Goal: Transaction & Acquisition: Register for event/course

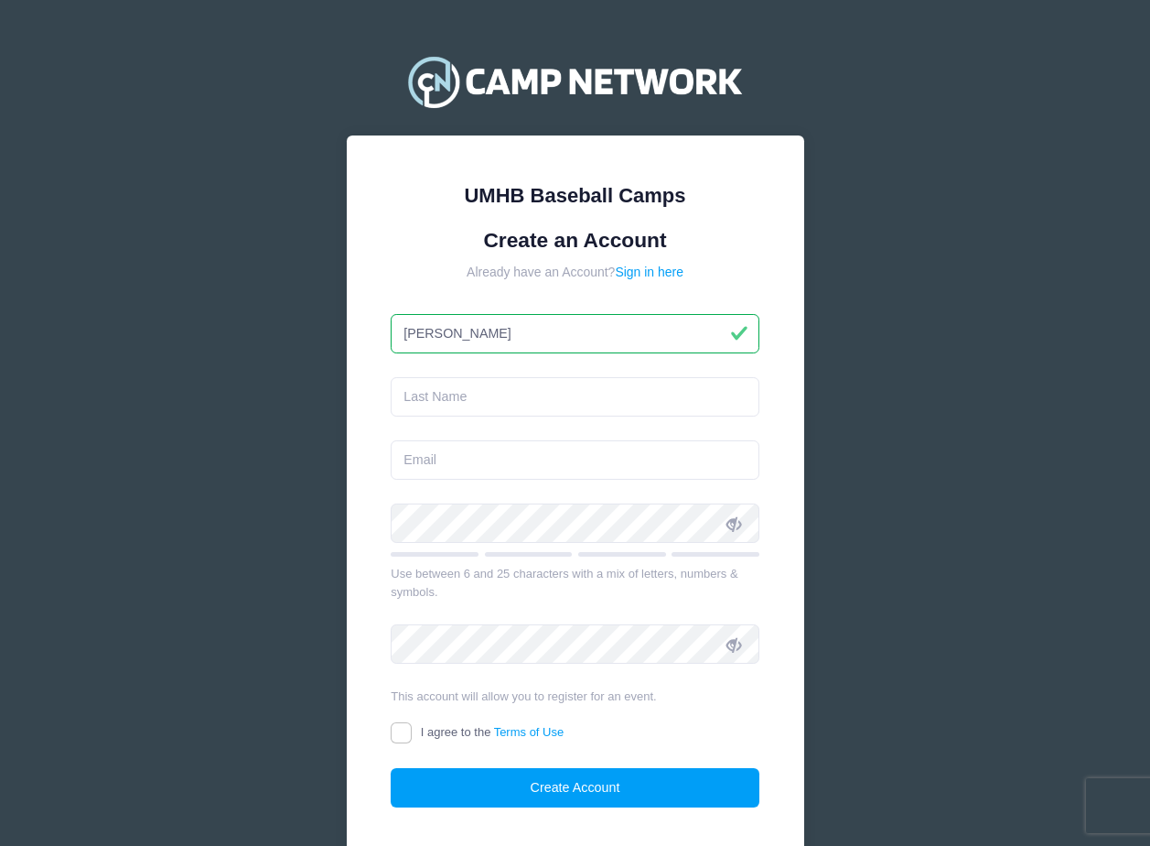
type input "[PERSON_NAME]"
click at [434, 469] on input "email" at bounding box center [575, 459] width 369 height 39
paste input "[EMAIL_ADDRESS][DOMAIN_NAME]"
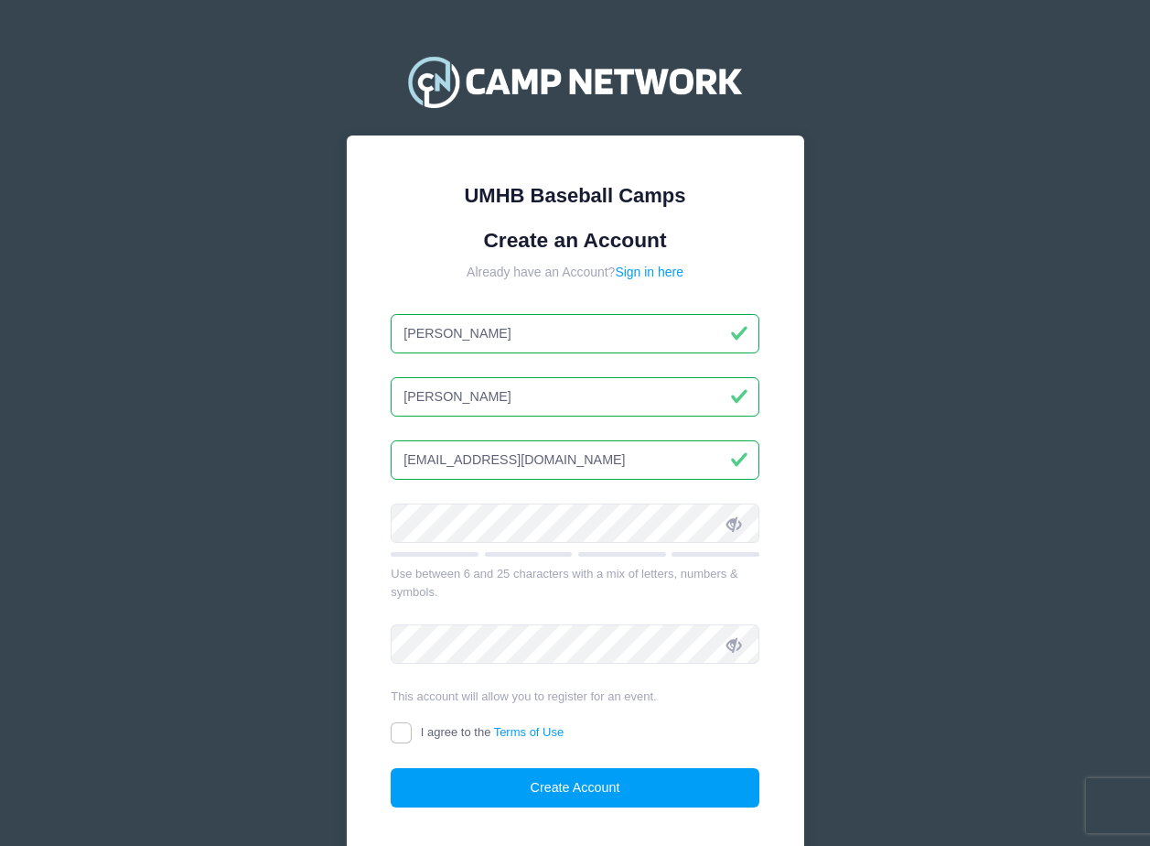
type input "[EMAIL_ADDRESS][DOMAIN_NAME]"
click at [736, 517] on icon at bounding box center [734, 523] width 15 height 15
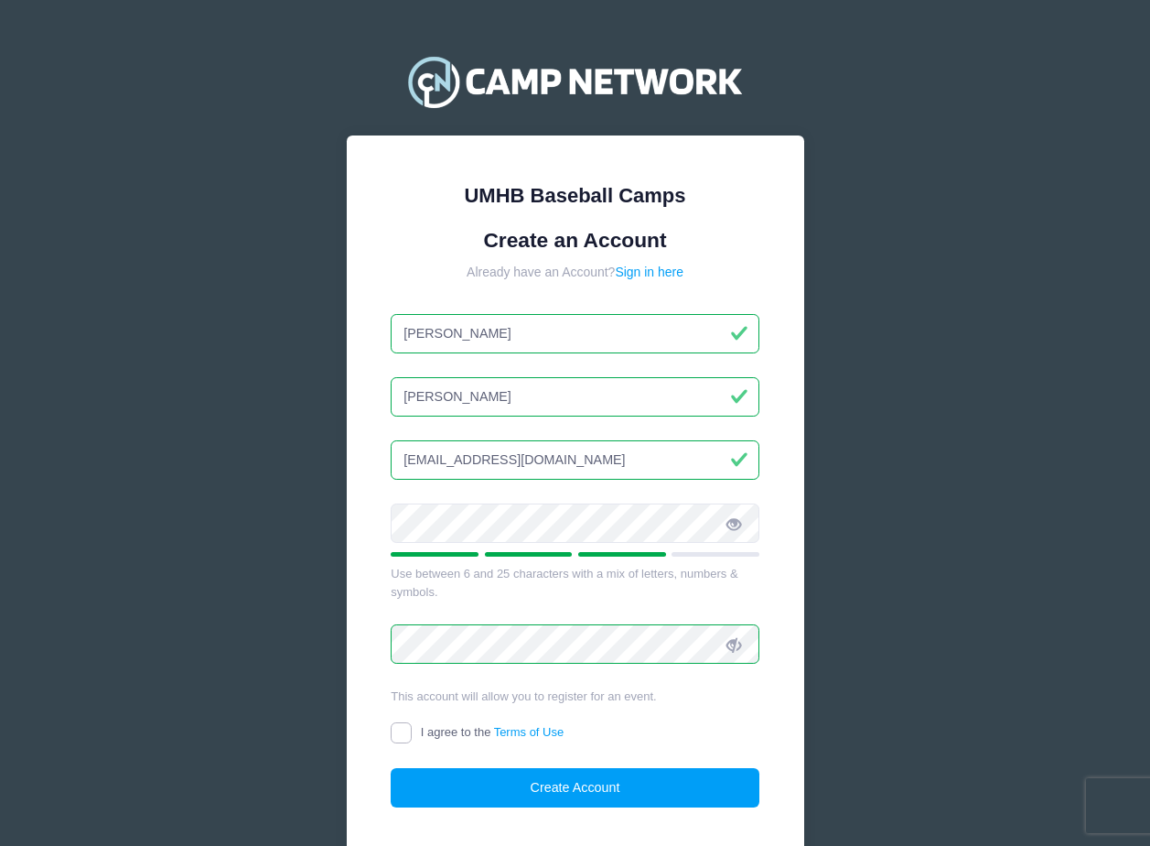
click at [401, 740] on input "I agree to the Terms of Use" at bounding box center [401, 732] width 21 height 21
checkbox input "true"
click at [505, 787] on button "Create Account" at bounding box center [575, 787] width 369 height 39
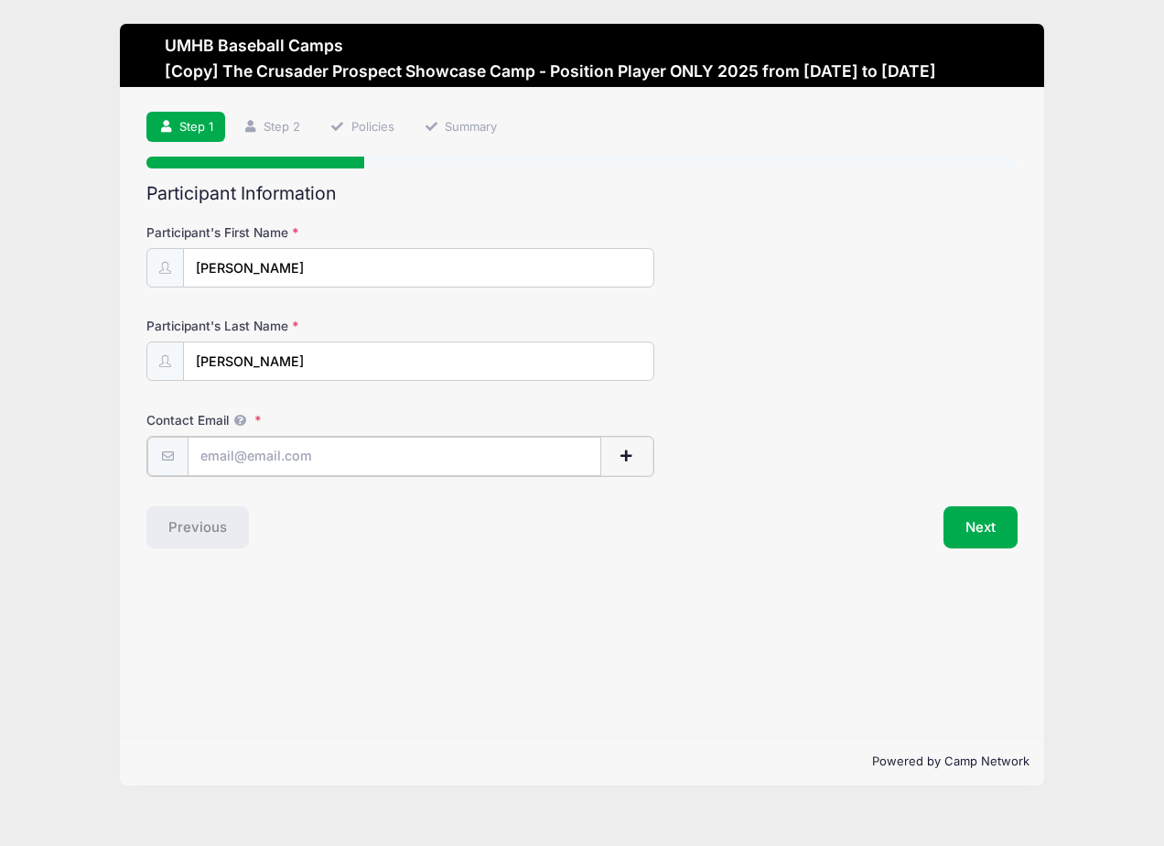
click at [213, 459] on input "Contact Email" at bounding box center [395, 456] width 415 height 39
type input "[EMAIL_ADDRESS][DOMAIN_NAME]"
click at [999, 536] on button "Next" at bounding box center [981, 525] width 74 height 42
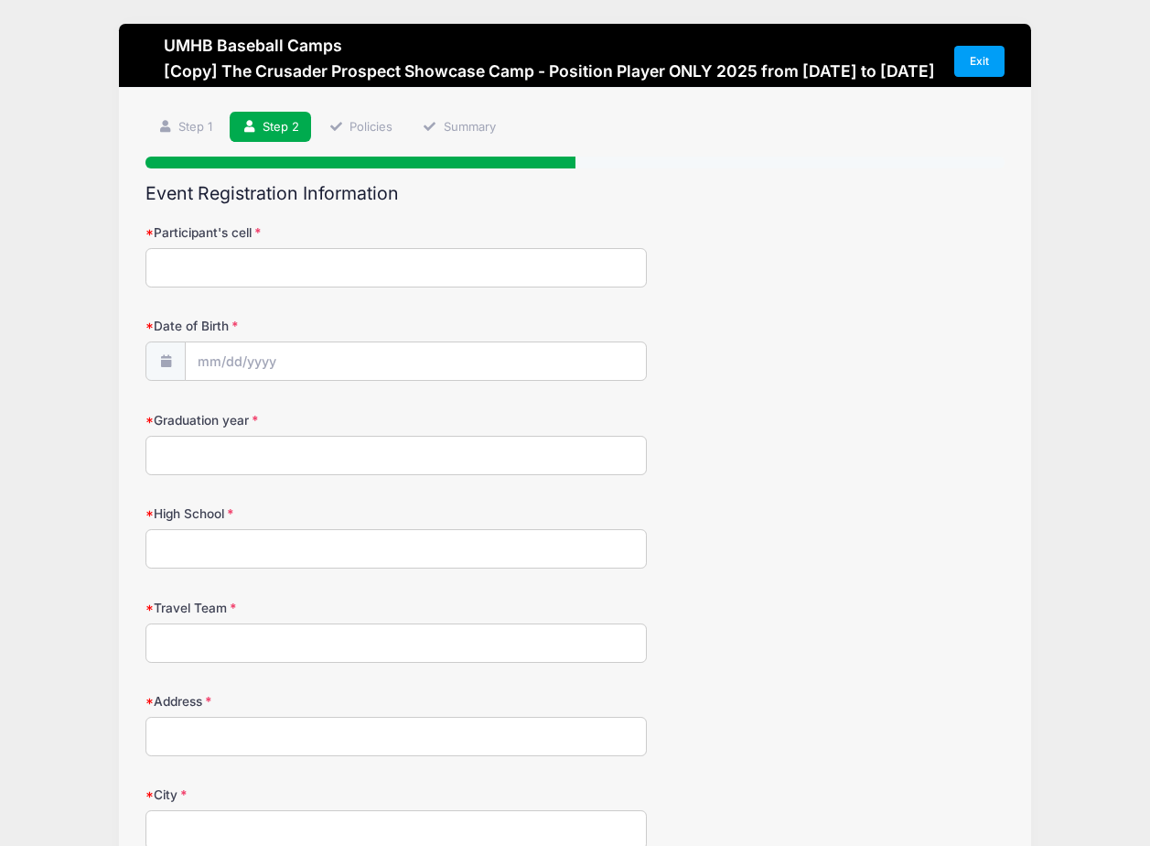
click at [300, 286] on input "Participant's cell" at bounding box center [397, 267] width 502 height 39
type input "9794793202"
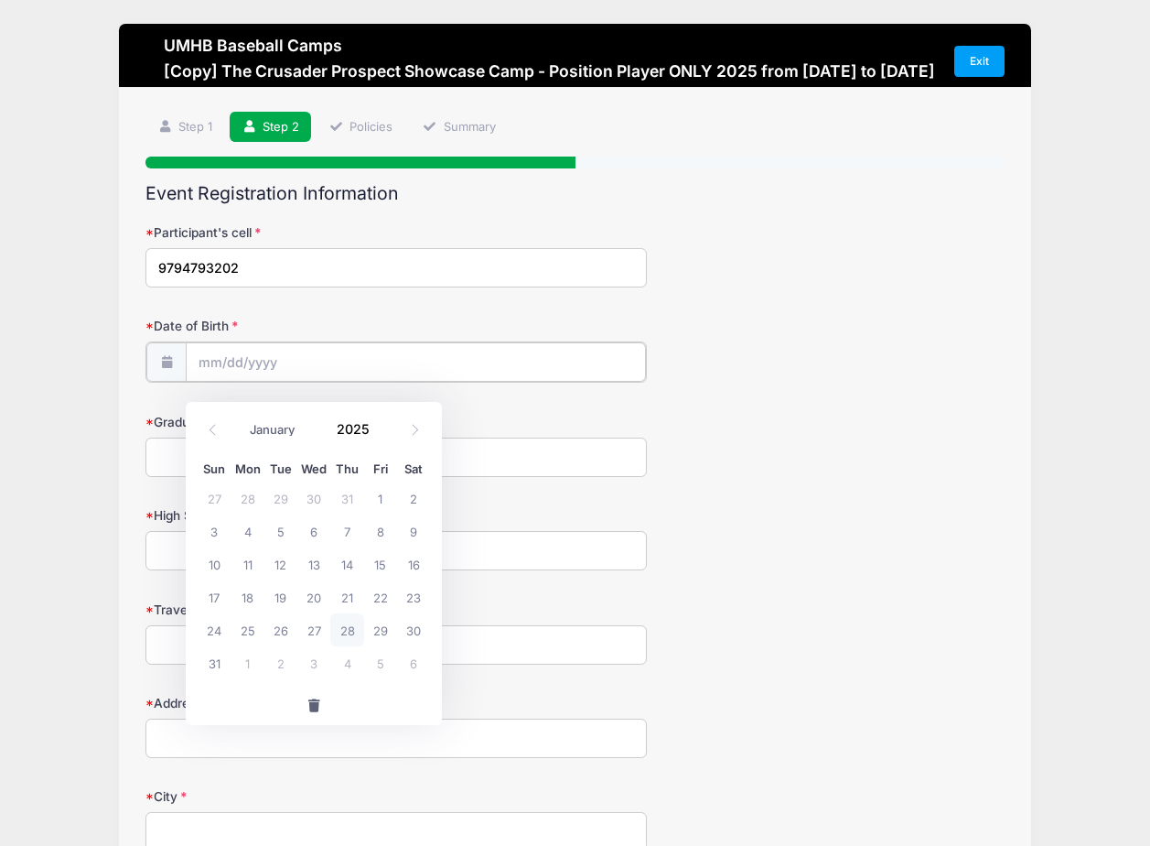
click at [253, 382] on input "Date of Birth" at bounding box center [416, 361] width 460 height 39
click at [315, 538] on span "6" at bounding box center [313, 530] width 33 height 33
type input "08/06/2025"
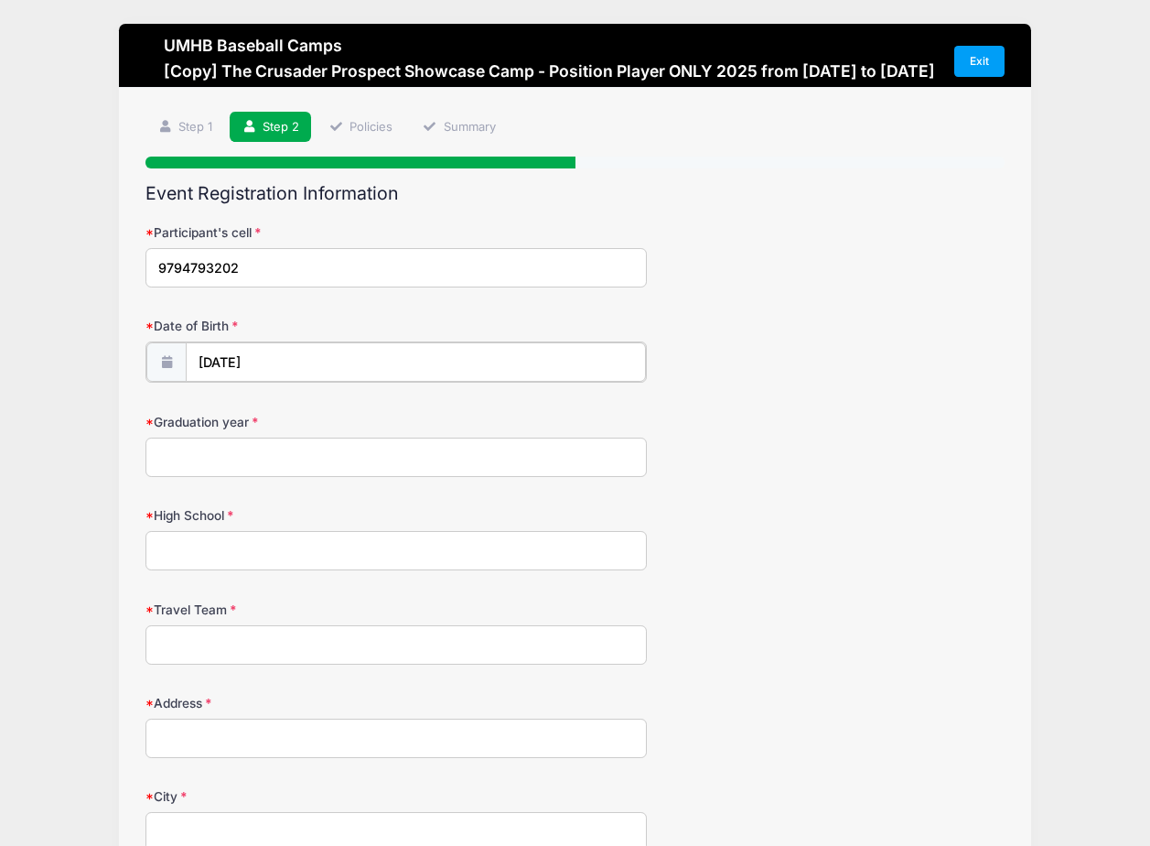
click at [296, 373] on input "08/06/2025" at bounding box center [416, 361] width 460 height 39
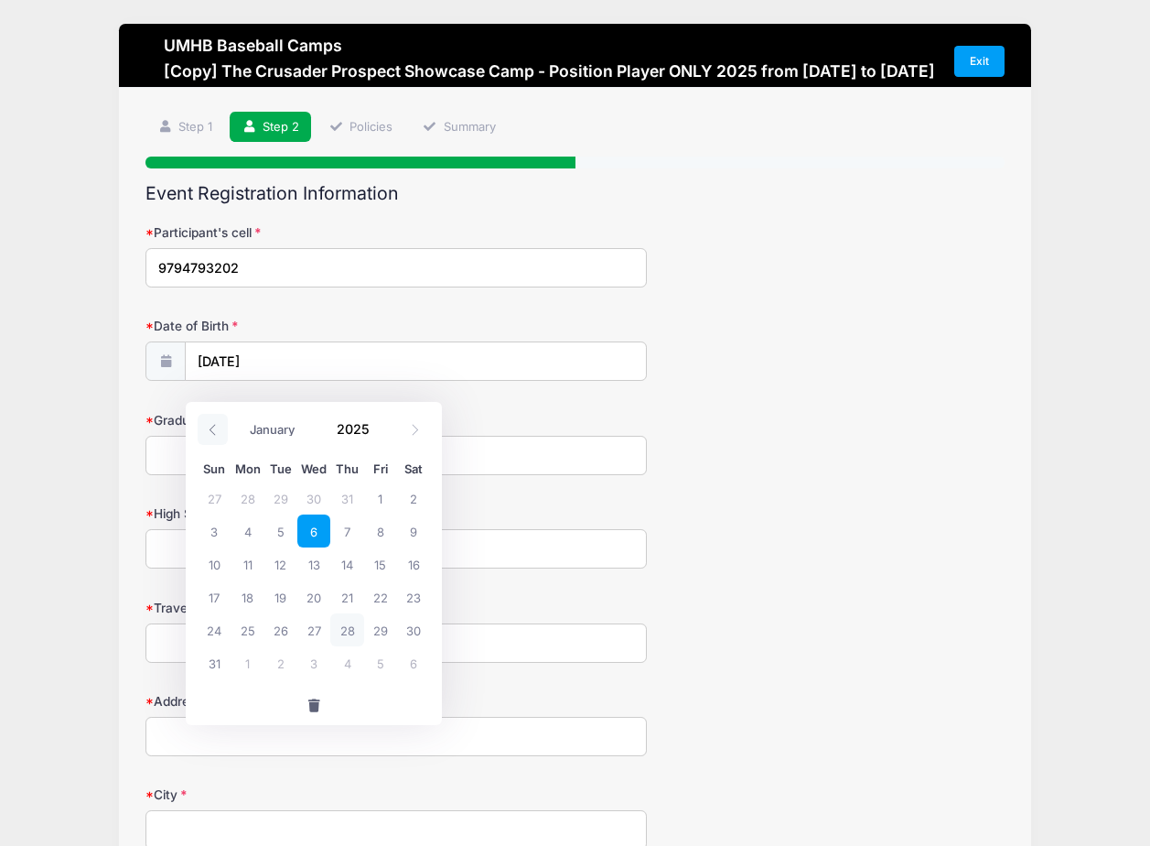
click at [210, 430] on icon at bounding box center [213, 430] width 12 height 12
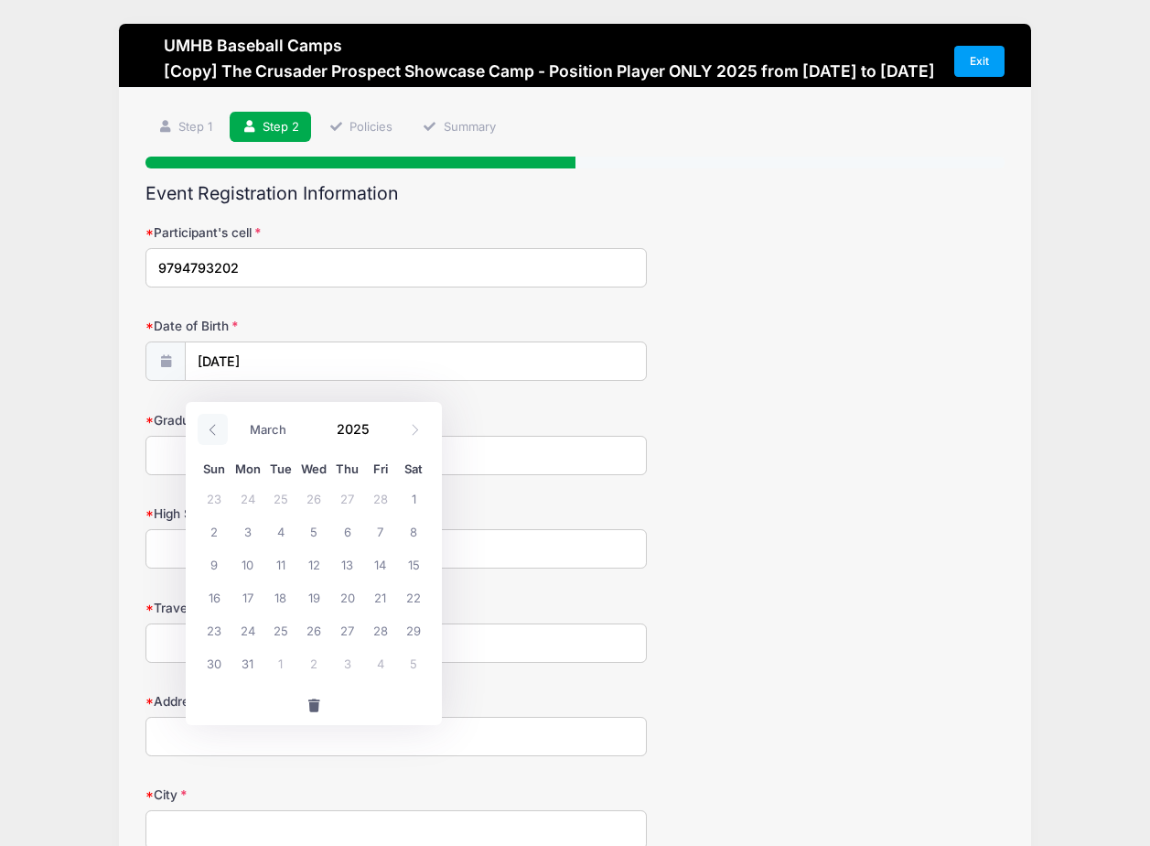
click at [210, 430] on icon at bounding box center [213, 430] width 12 height 12
select select "0"
click at [210, 430] on icon at bounding box center [213, 430] width 12 height 12
type input "2024"
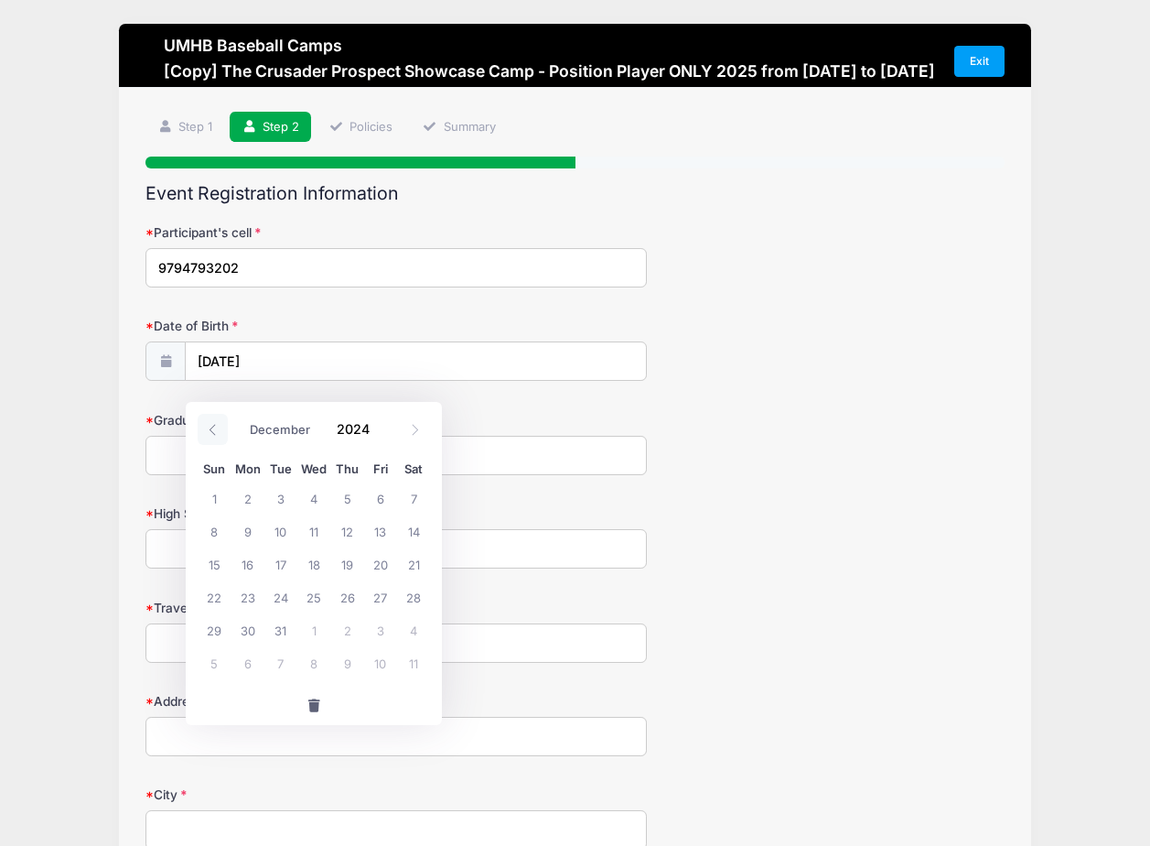
click at [210, 430] on icon at bounding box center [213, 430] width 12 height 12
select select "7"
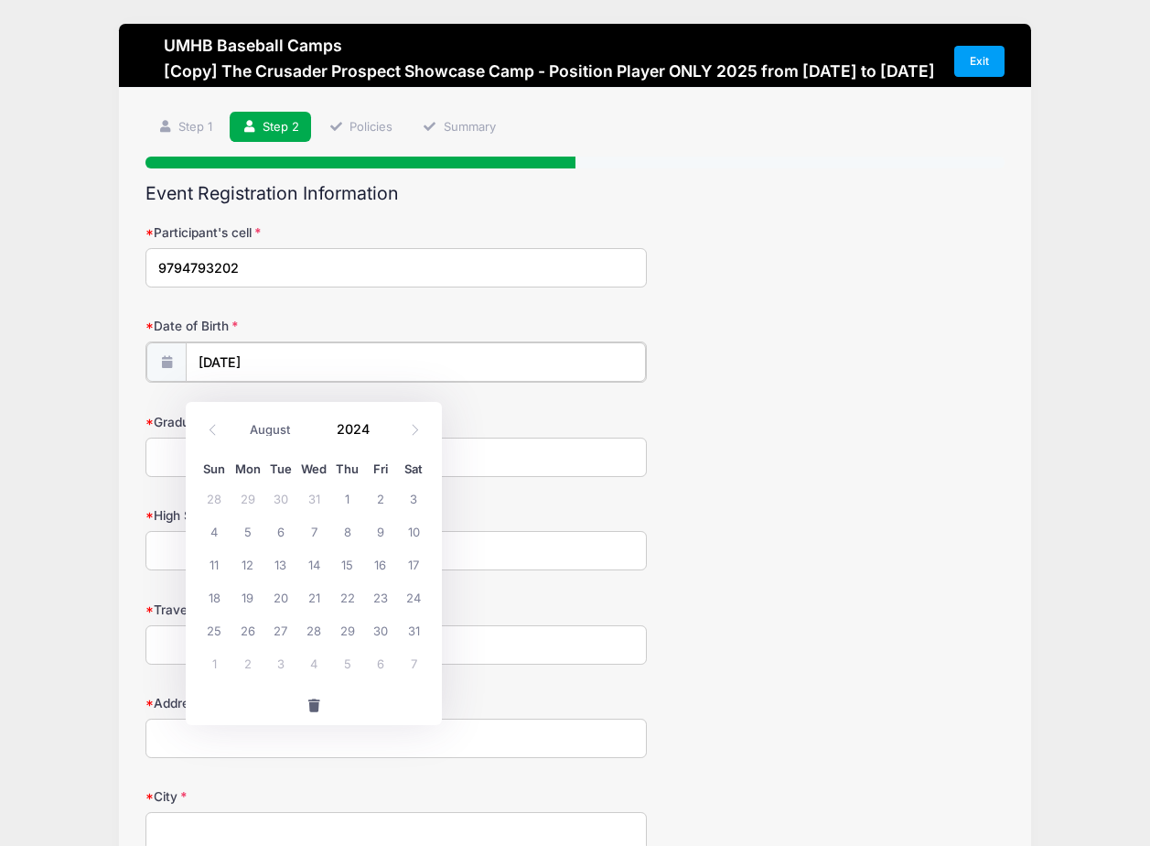
click at [271, 376] on input "08/06/2025" at bounding box center [416, 361] width 460 height 39
click at [281, 381] on input "08/06/2025" at bounding box center [416, 361] width 460 height 39
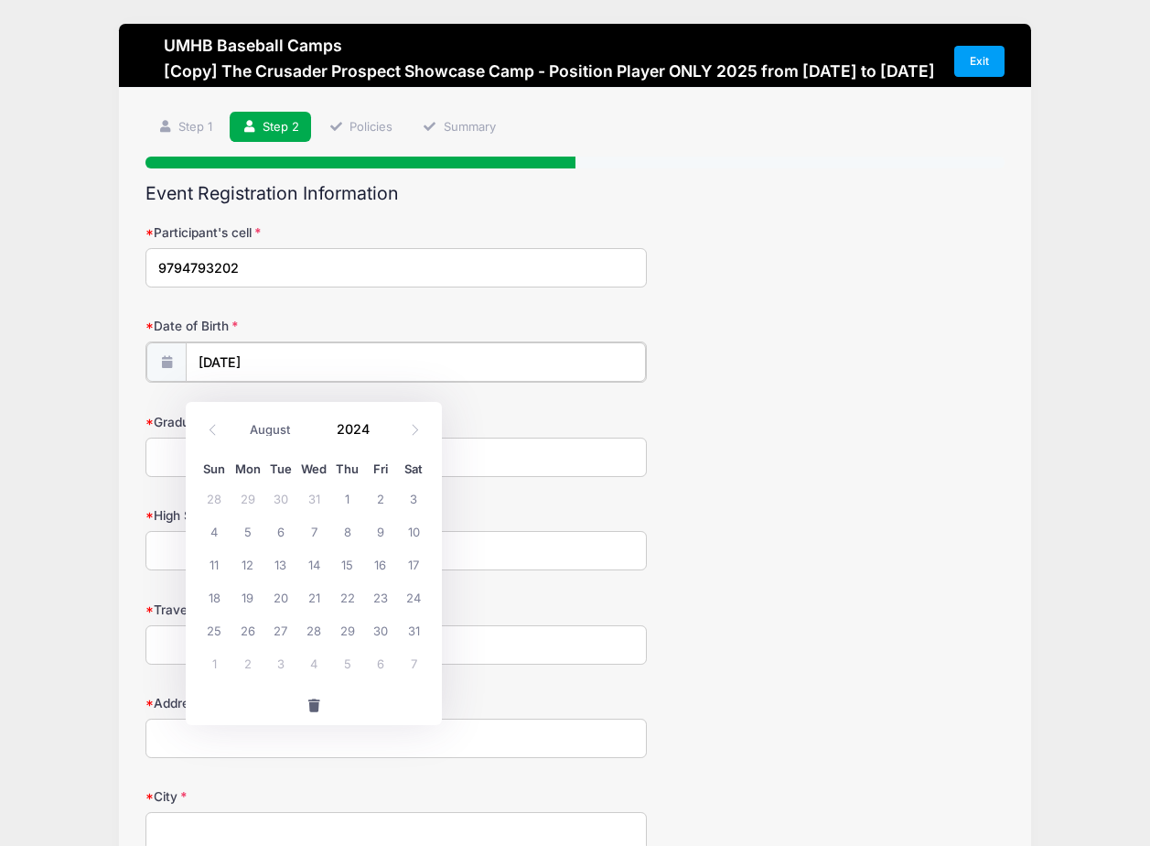
click at [300, 382] on input "08/06/2025" at bounding box center [416, 361] width 460 height 39
click at [327, 375] on input "08/06/2025" at bounding box center [416, 361] width 460 height 39
click at [496, 382] on input "08/06/2025" at bounding box center [416, 361] width 460 height 39
click at [315, 708] on span "button" at bounding box center [314, 705] width 16 height 13
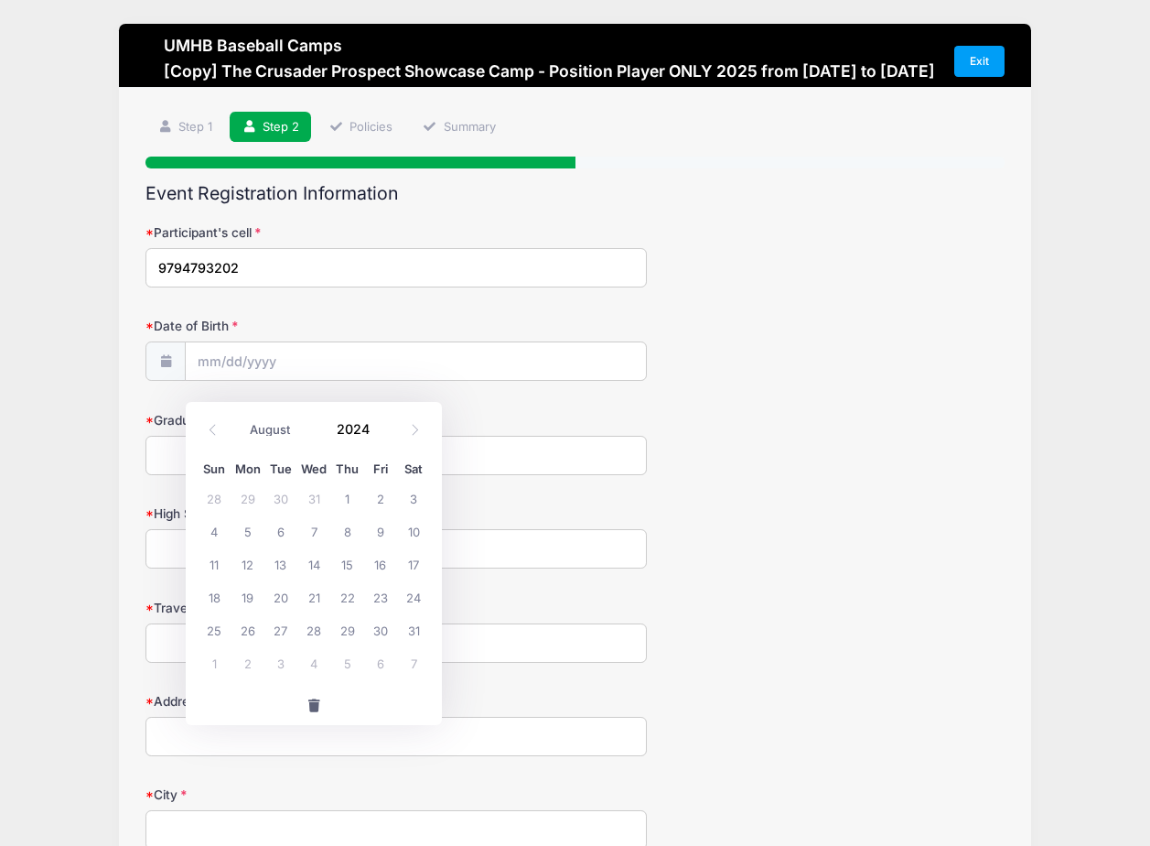
type input "2025"
click at [303, 382] on input "Date of Birth" at bounding box center [416, 361] width 460 height 39
click at [211, 373] on input "Date of Birth" at bounding box center [416, 361] width 460 height 39
click at [195, 382] on input "Date of Birth" at bounding box center [416, 361] width 460 height 39
drag, startPoint x: 195, startPoint y: 391, endPoint x: 213, endPoint y: 374, distance: 24.6
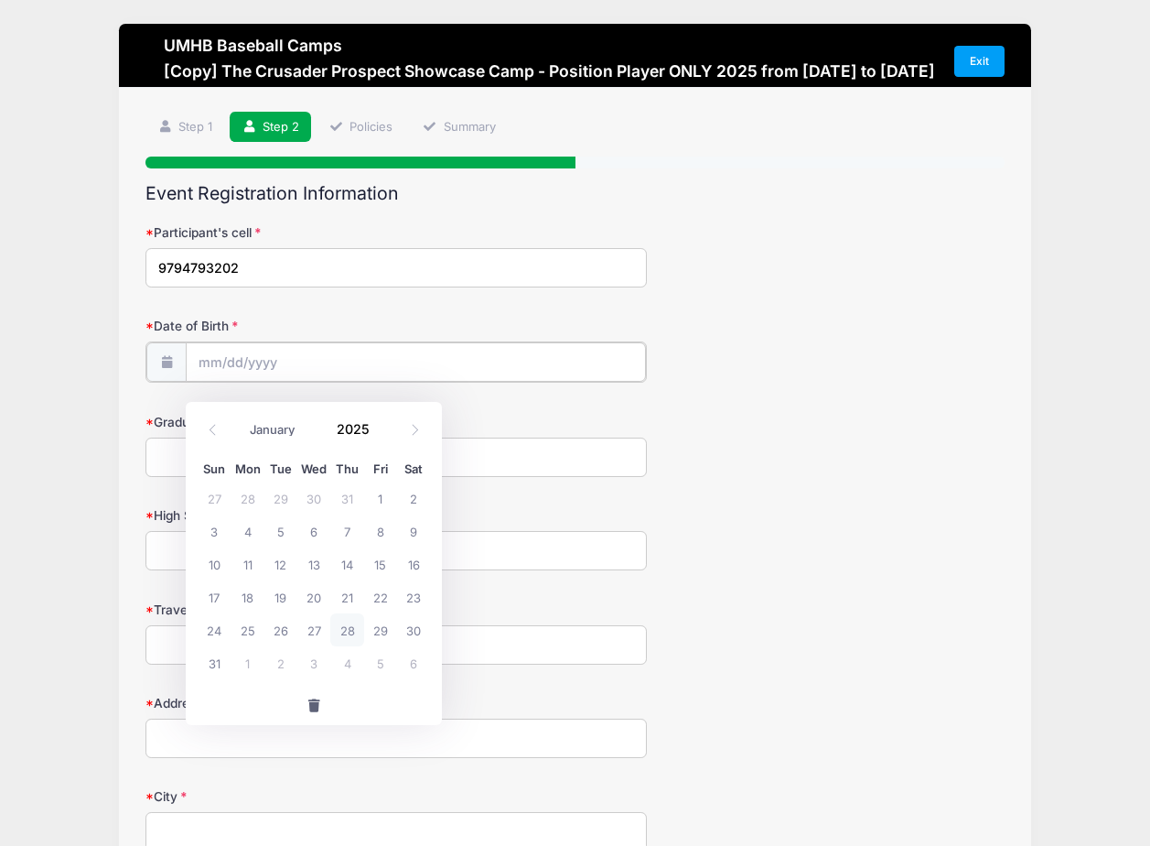
click at [213, 374] on input "Date of Birth" at bounding box center [416, 361] width 460 height 39
click at [215, 424] on icon at bounding box center [213, 430] width 12 height 12
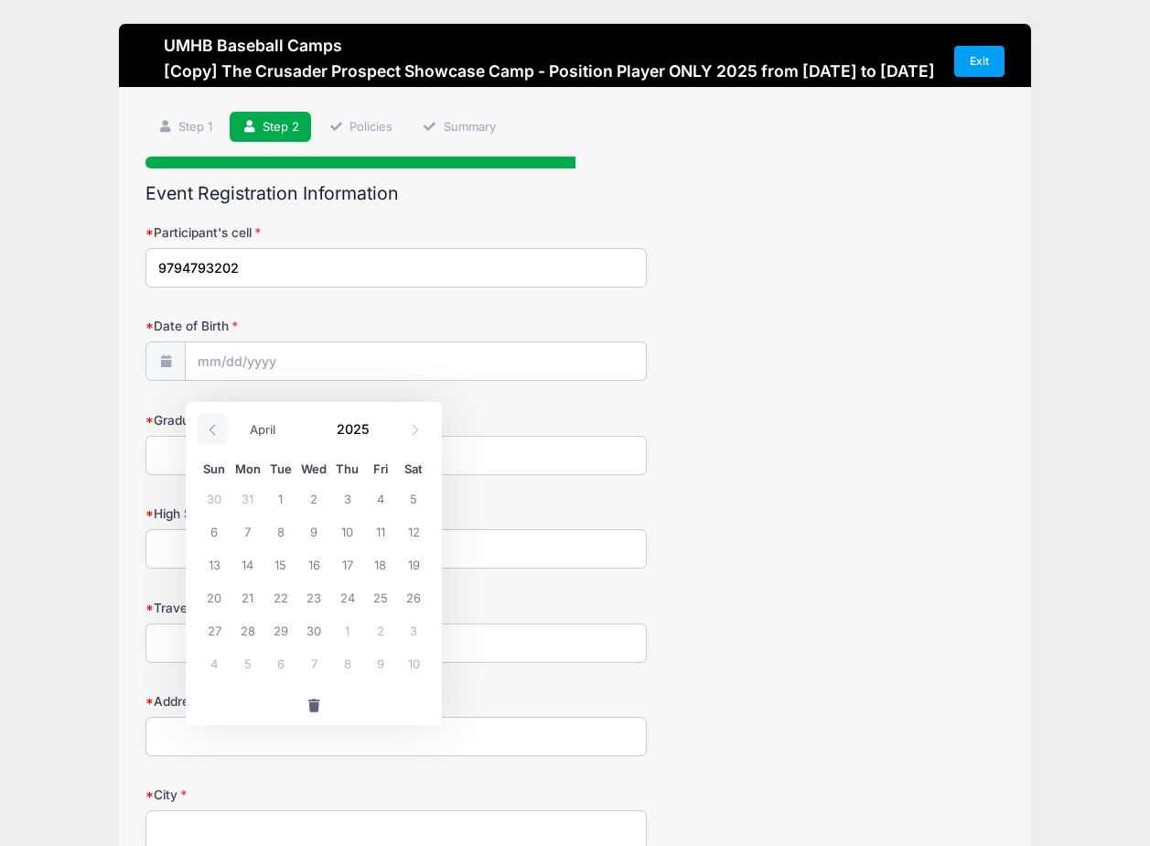
click at [215, 424] on icon at bounding box center [213, 430] width 12 height 12
select select "0"
click at [215, 424] on icon at bounding box center [213, 430] width 12 height 12
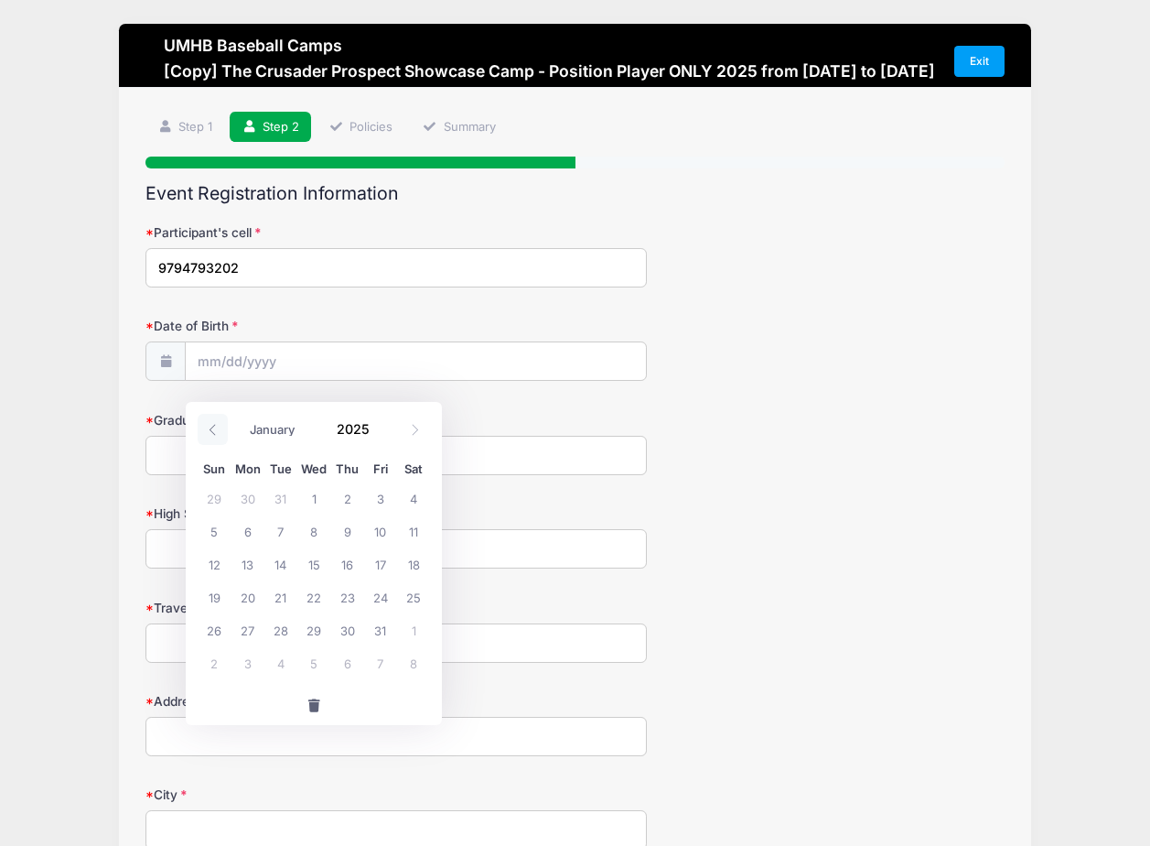
type input "2024"
select select "11"
click at [410, 437] on span at bounding box center [415, 429] width 30 height 31
type input "2025"
click at [410, 437] on span at bounding box center [415, 429] width 30 height 31
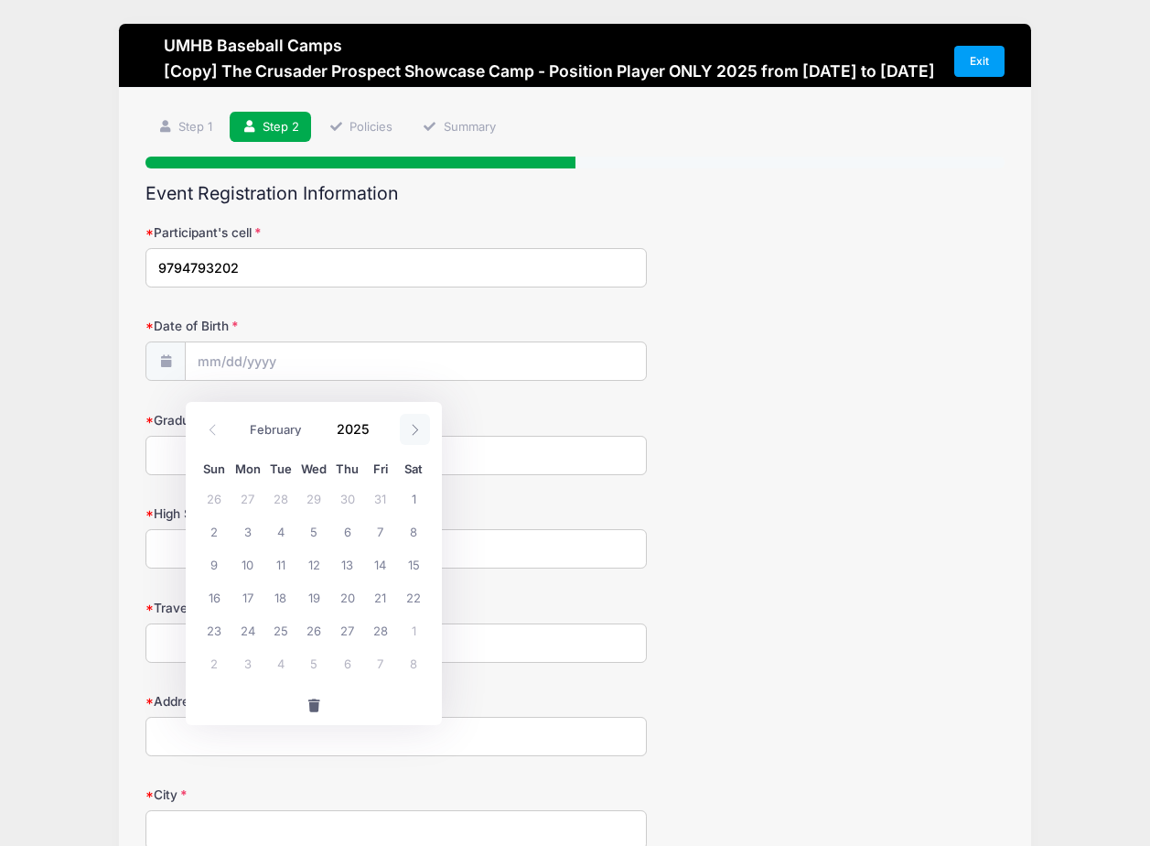
click at [410, 437] on span at bounding box center [415, 429] width 30 height 31
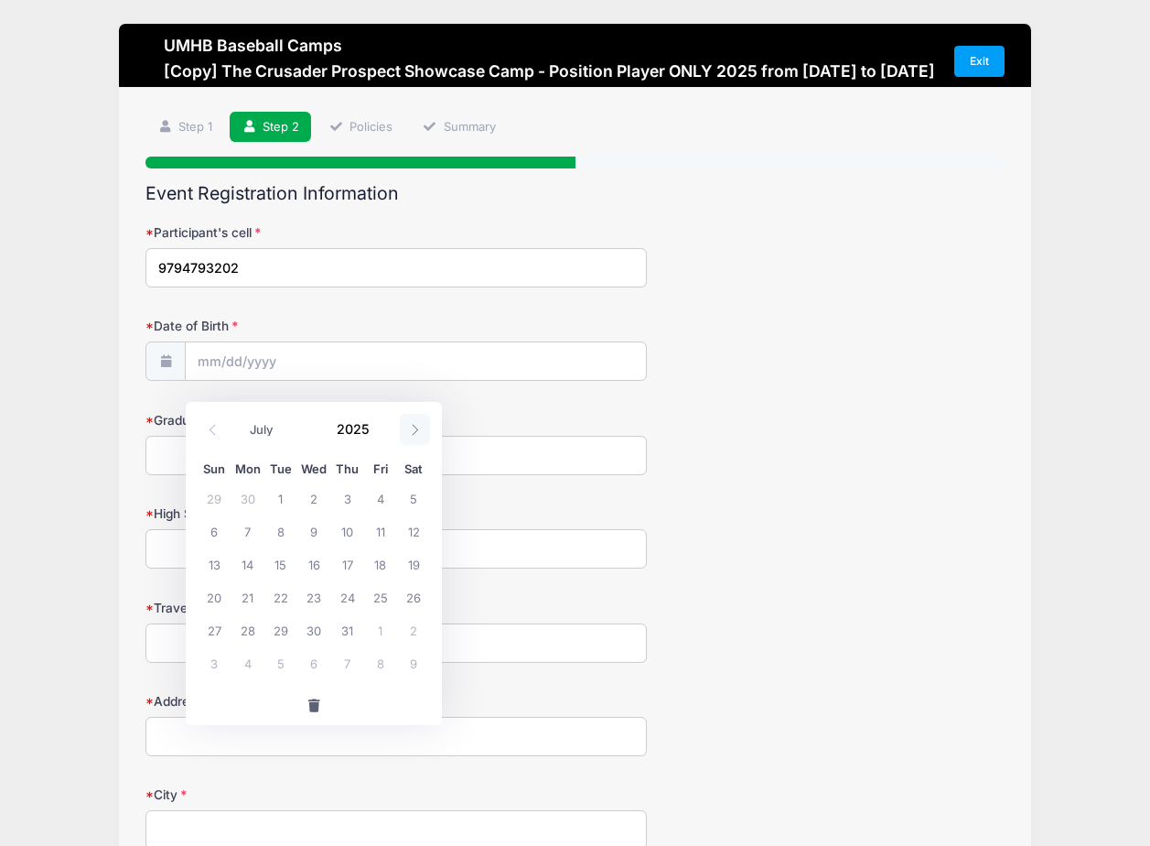
click at [410, 437] on span at bounding box center [415, 429] width 30 height 31
click at [219, 433] on icon at bounding box center [213, 430] width 12 height 12
select select "7"
click at [379, 438] on span at bounding box center [380, 435] width 13 height 14
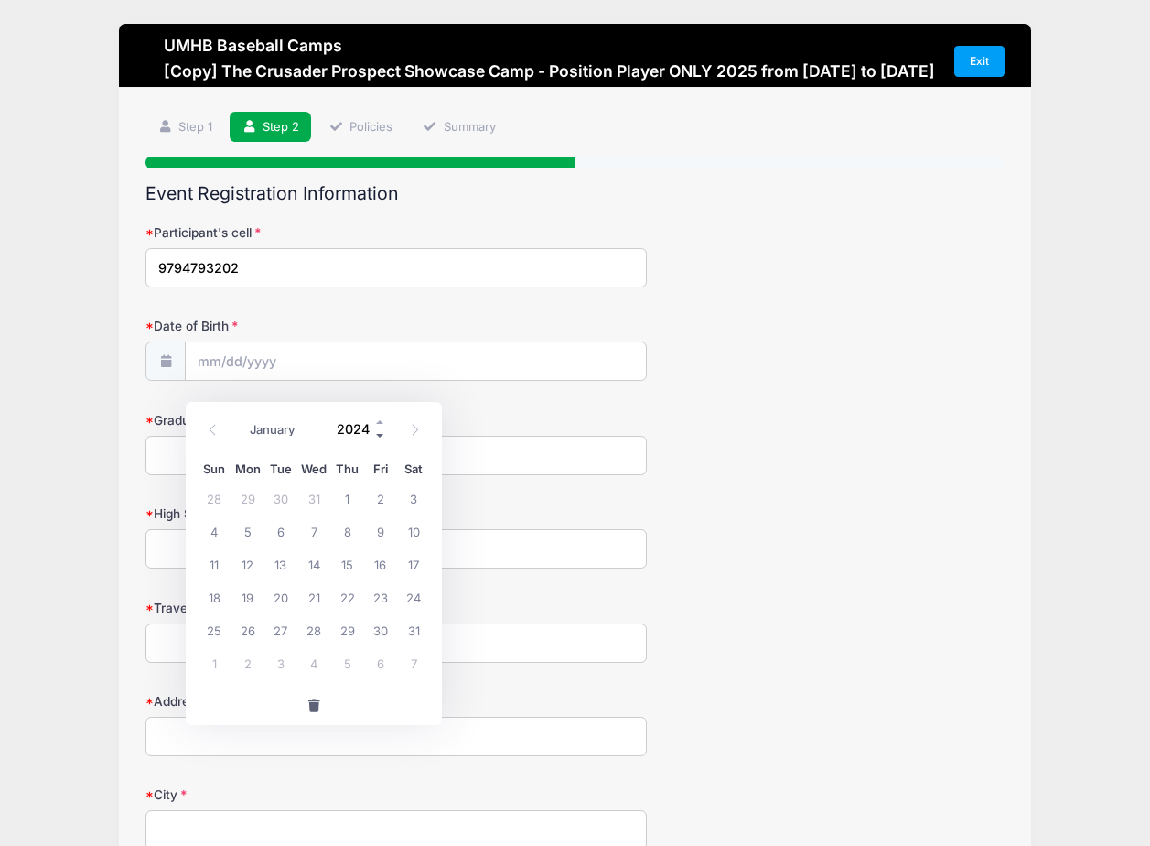
click at [379, 438] on span at bounding box center [380, 435] width 13 height 14
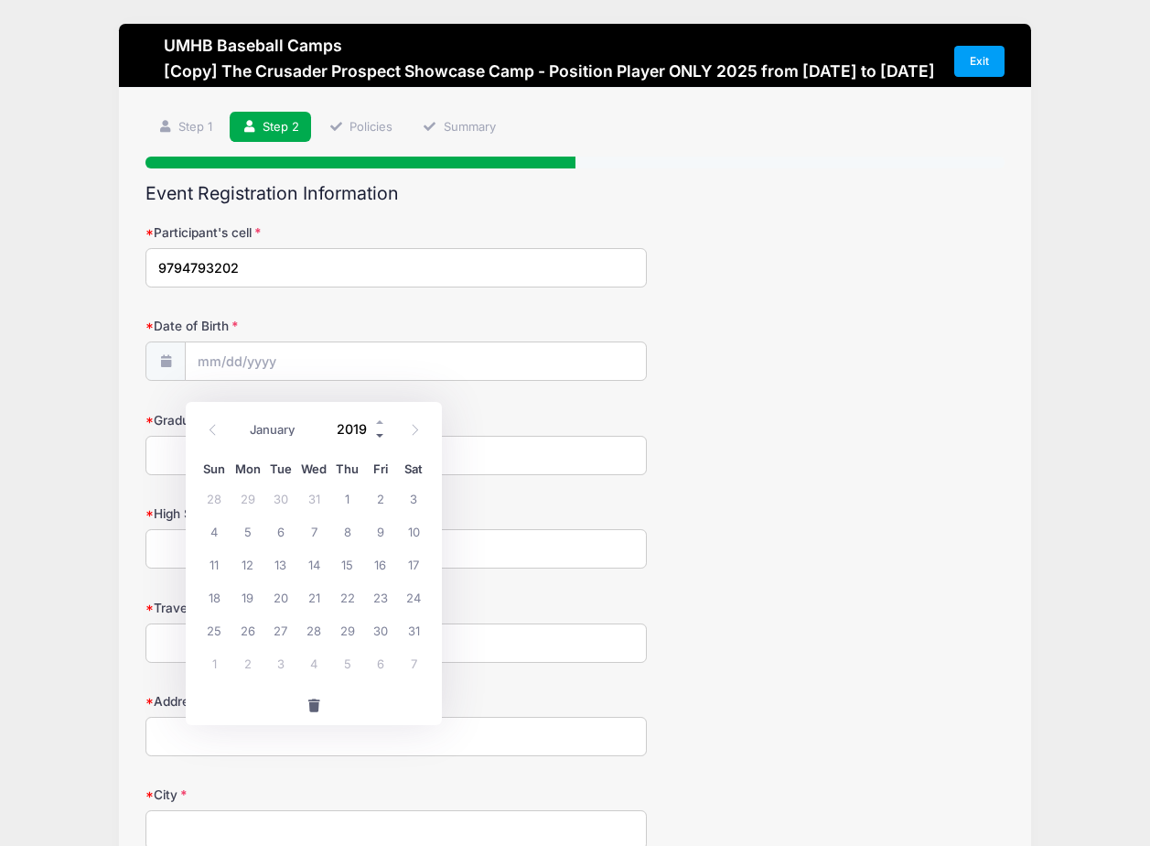
click at [379, 438] on span at bounding box center [380, 435] width 13 height 14
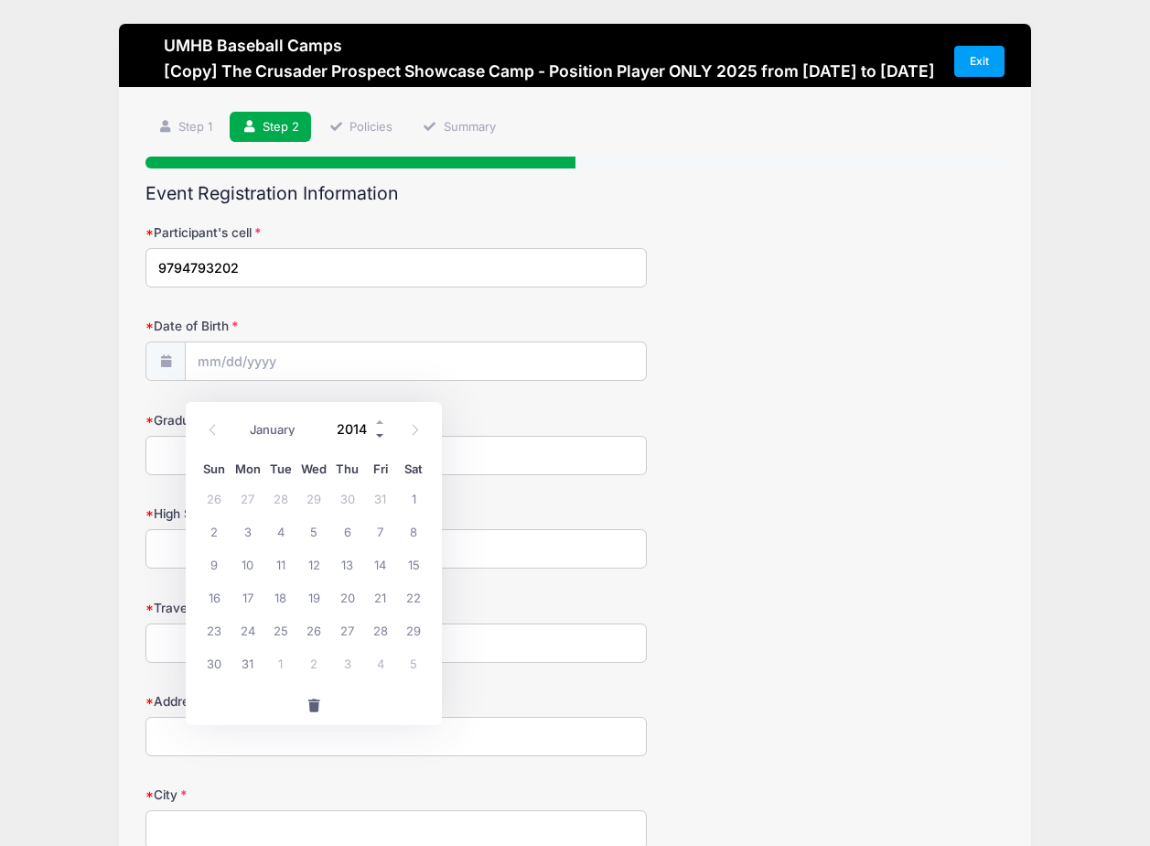
click at [379, 438] on span at bounding box center [380, 435] width 13 height 14
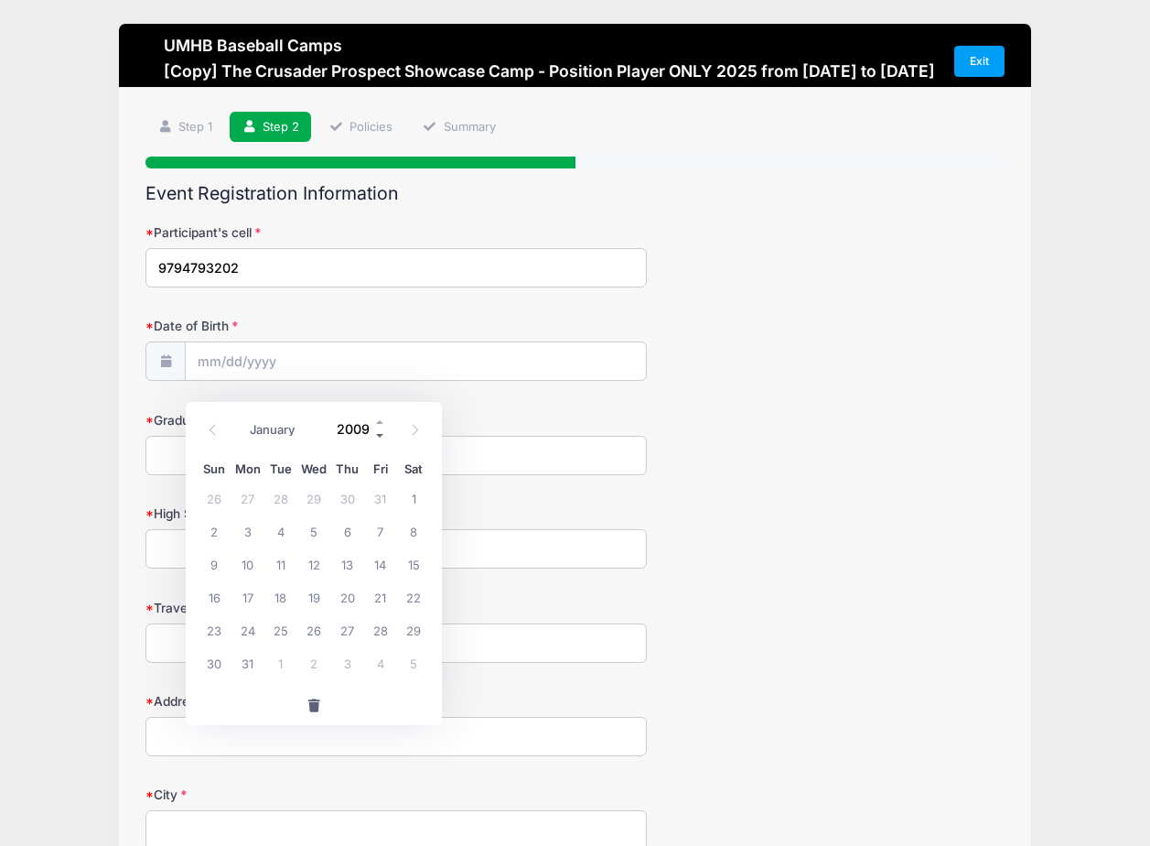
click at [379, 438] on span at bounding box center [380, 435] width 13 height 14
type input "2007"
click at [248, 530] on span "6" at bounding box center [248, 530] width 33 height 33
type input "08/06/2007"
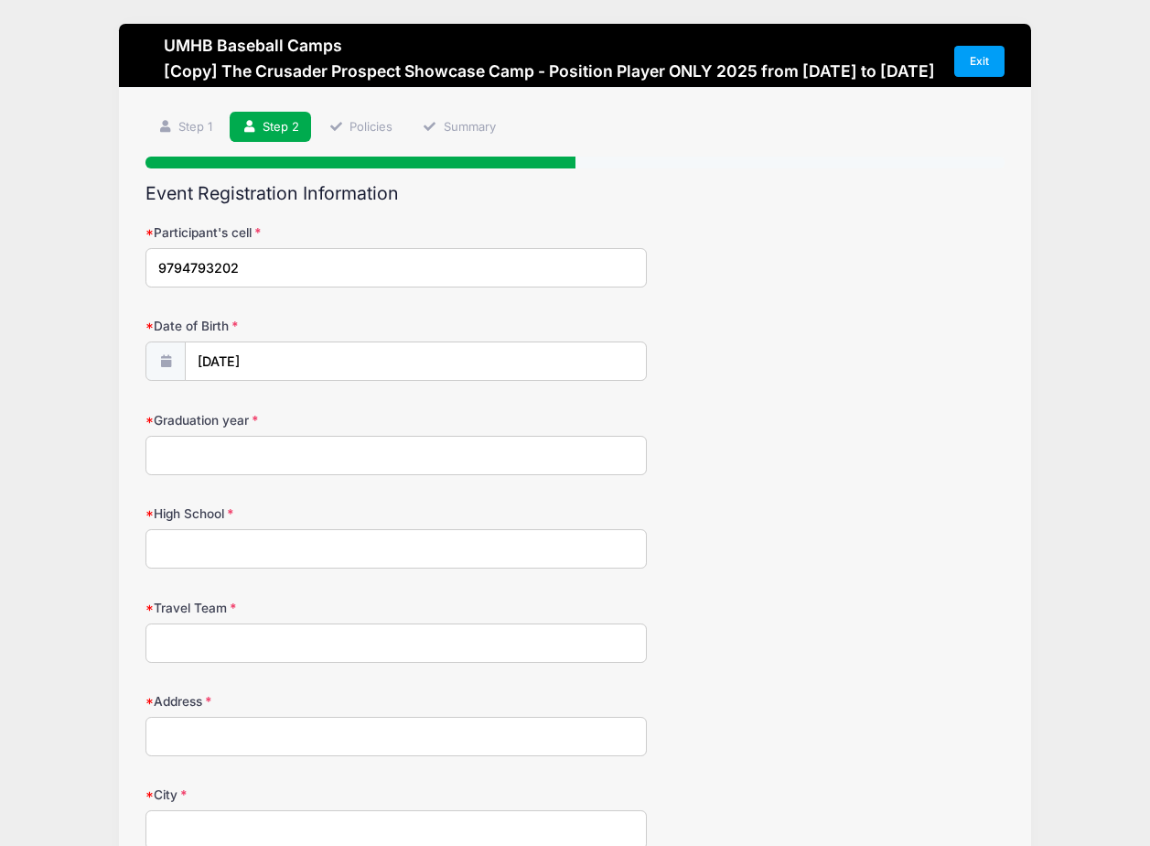
click at [249, 475] on input "Graduation year" at bounding box center [397, 455] width 502 height 39
type input "2026"
click at [197, 568] on input "High School" at bounding box center [397, 548] width 502 height 39
type input "Bay City High School"
click at [213, 663] on input "Travel Team" at bounding box center [397, 642] width 502 height 39
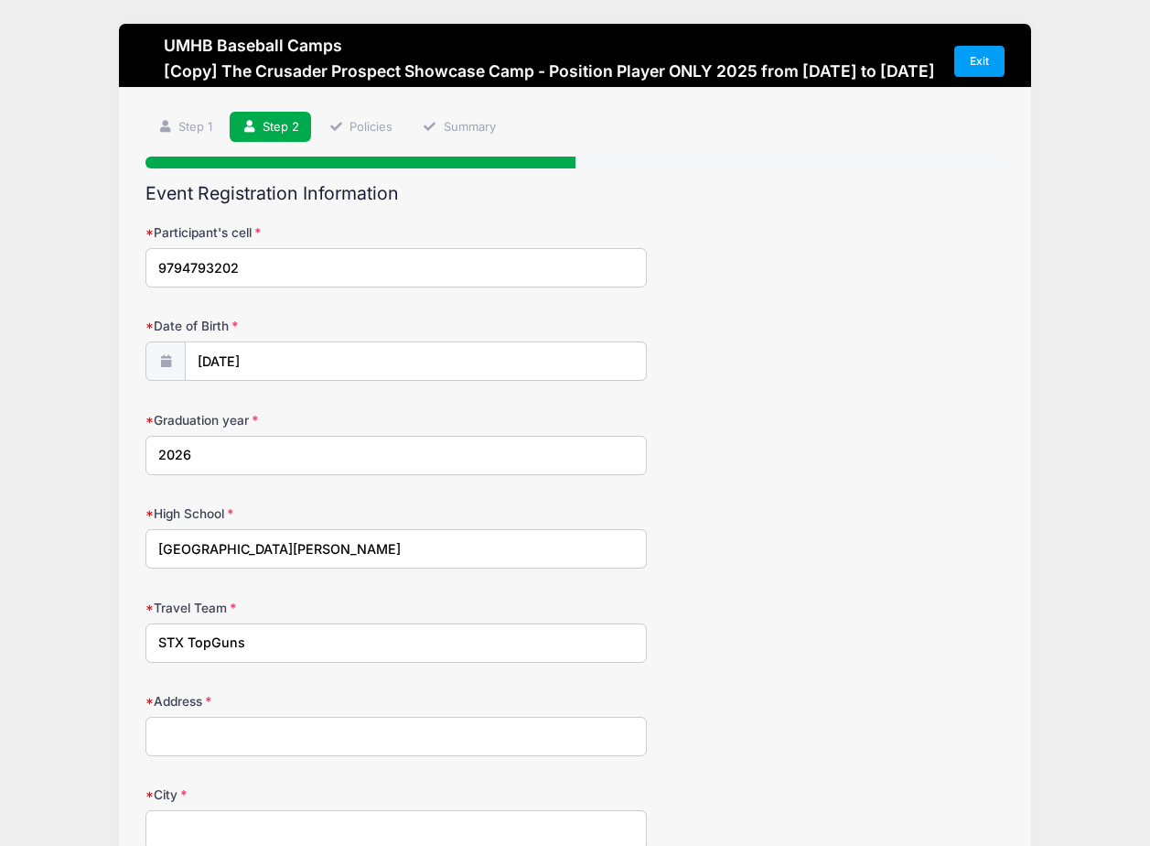
type input "STX TopGuns"
click at [212, 755] on input "Address" at bounding box center [397, 736] width 502 height 39
type input "2400 White"
type input "Bay City"
select select "TX"
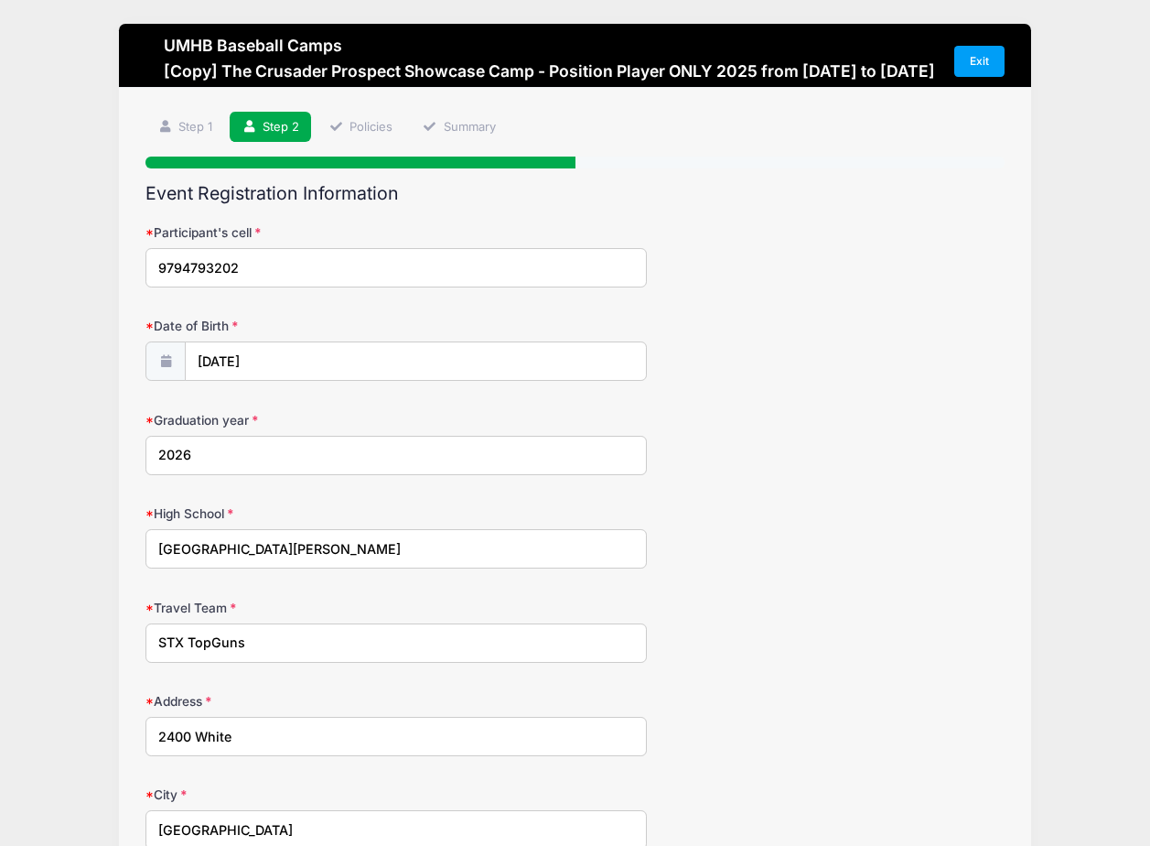
type input "77414"
type input "(979) 216-7765"
type input "castellano35@yahoo.com"
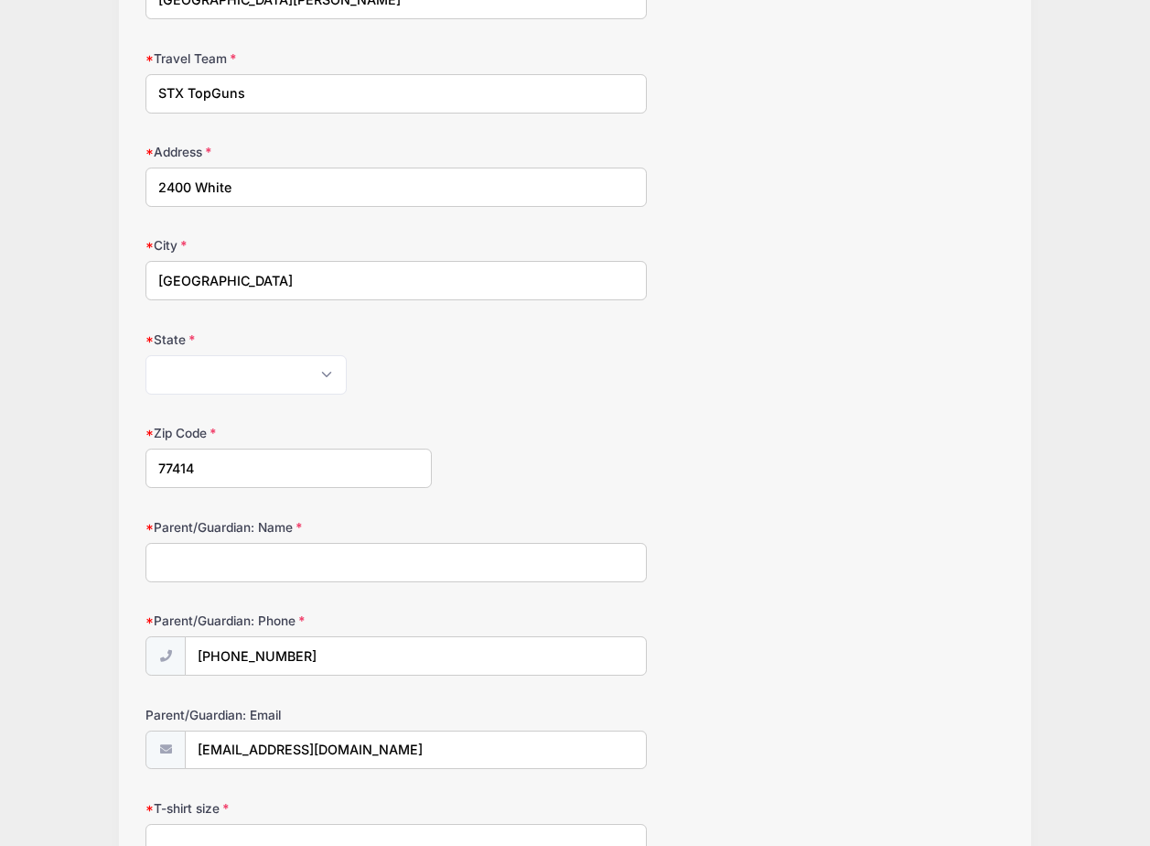
scroll to position [915, 0]
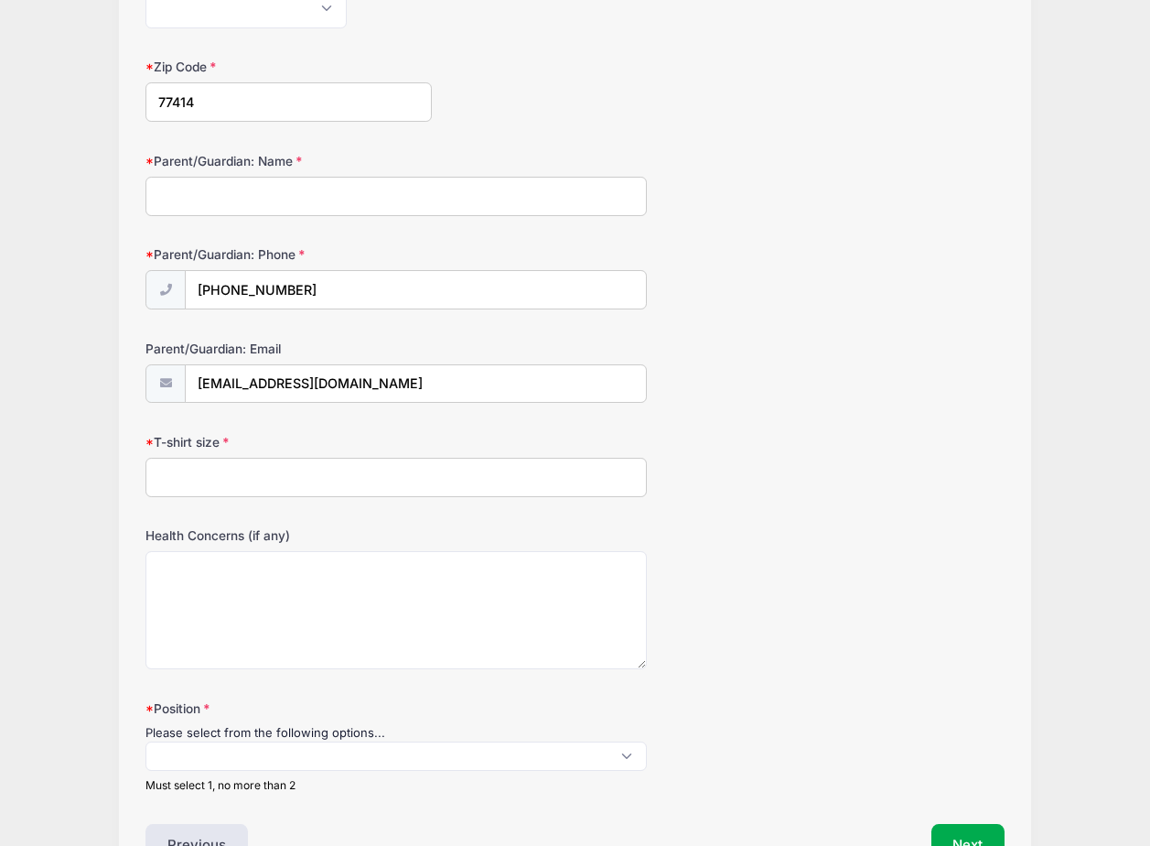
click at [224, 211] on input "Parent/Guardian: Name" at bounding box center [397, 196] width 502 height 39
type input "Christine Castellano"
click at [277, 497] on input "T-shirt size" at bounding box center [397, 477] width 502 height 39
type input "Large"
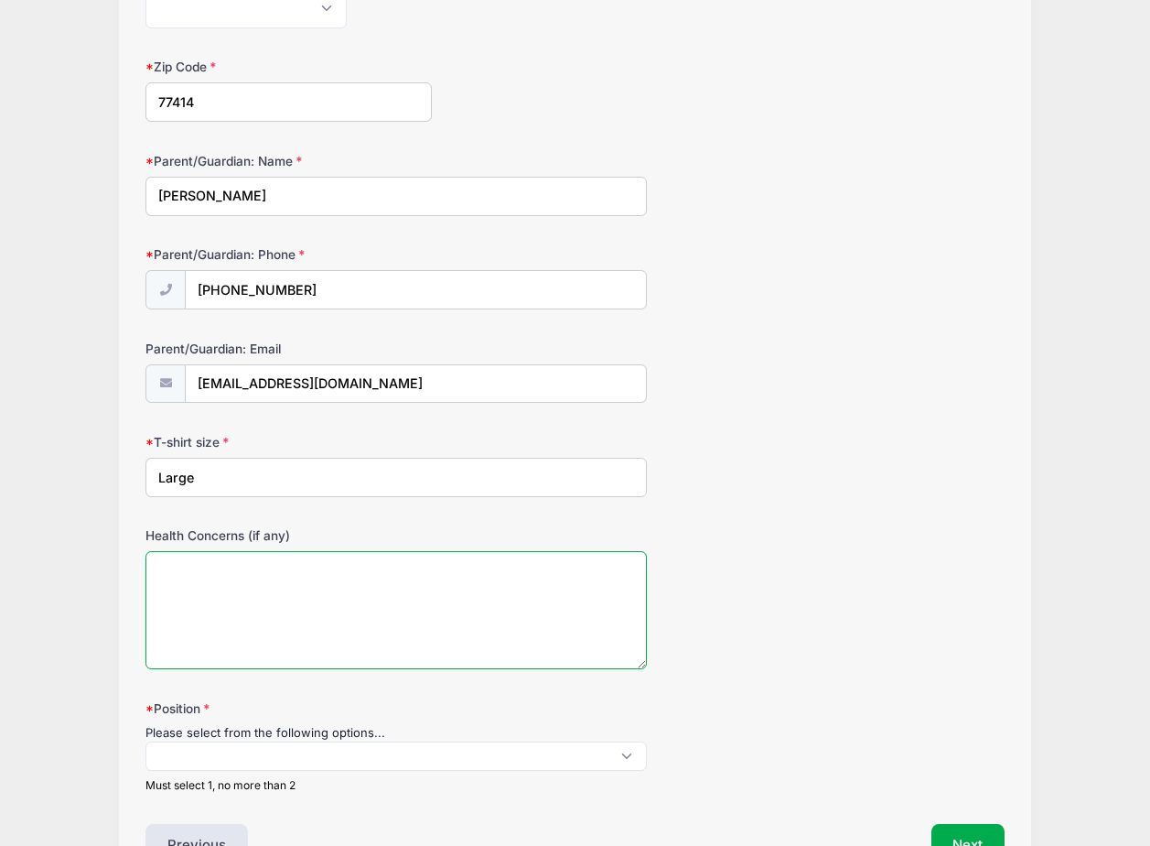
click at [286, 588] on textarea "Health Concerns (if any)" at bounding box center [397, 610] width 502 height 118
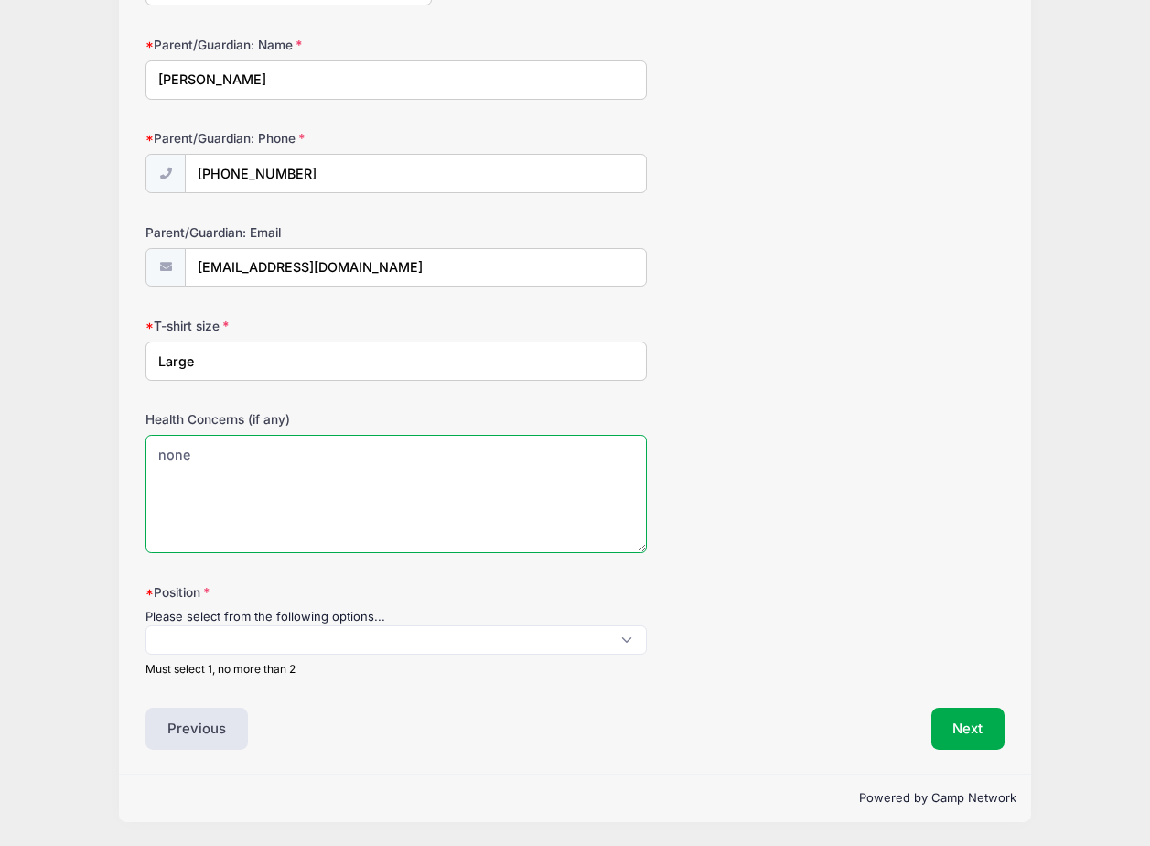
scroll to position [1050, 0]
type textarea "none"
click at [283, 639] on span at bounding box center [397, 639] width 502 height 29
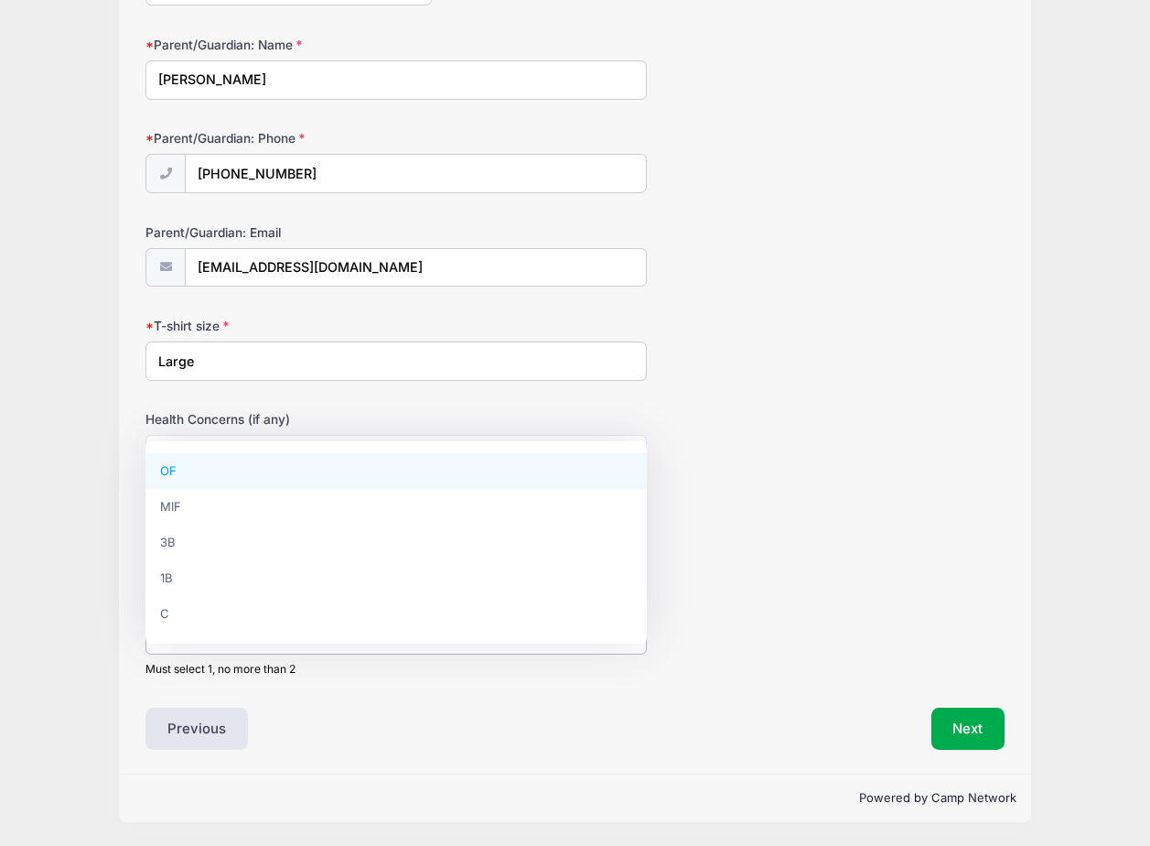
select select "OF"
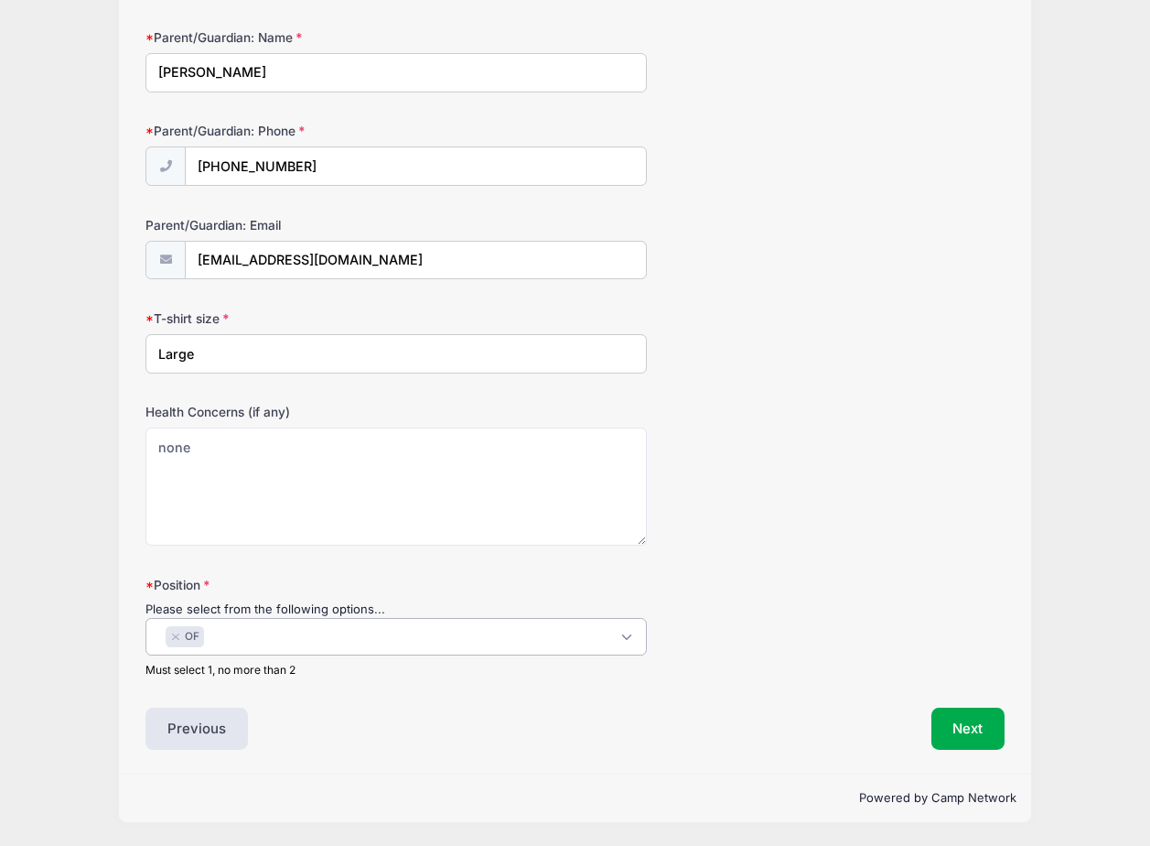
click at [330, 655] on span "× OF" at bounding box center [397, 637] width 502 height 38
click at [951, 744] on button "Next" at bounding box center [969, 728] width 74 height 42
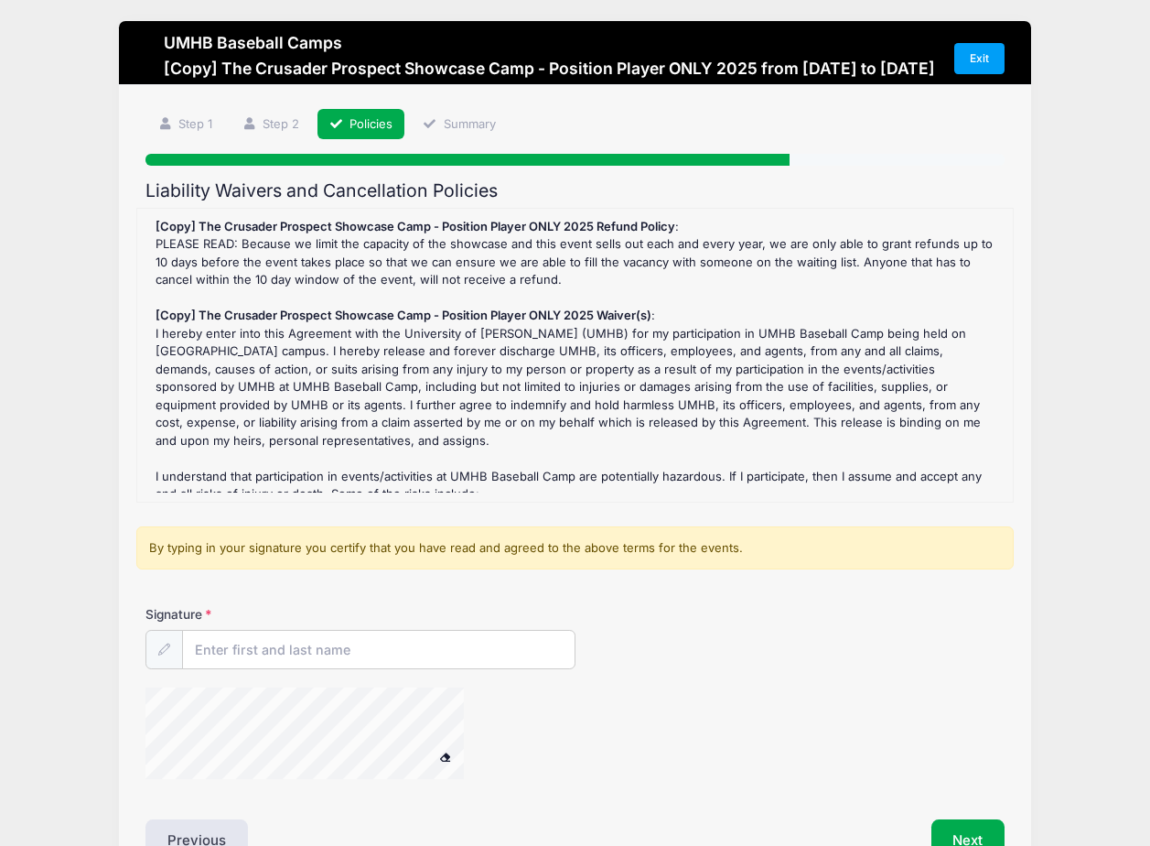
scroll to position [0, 0]
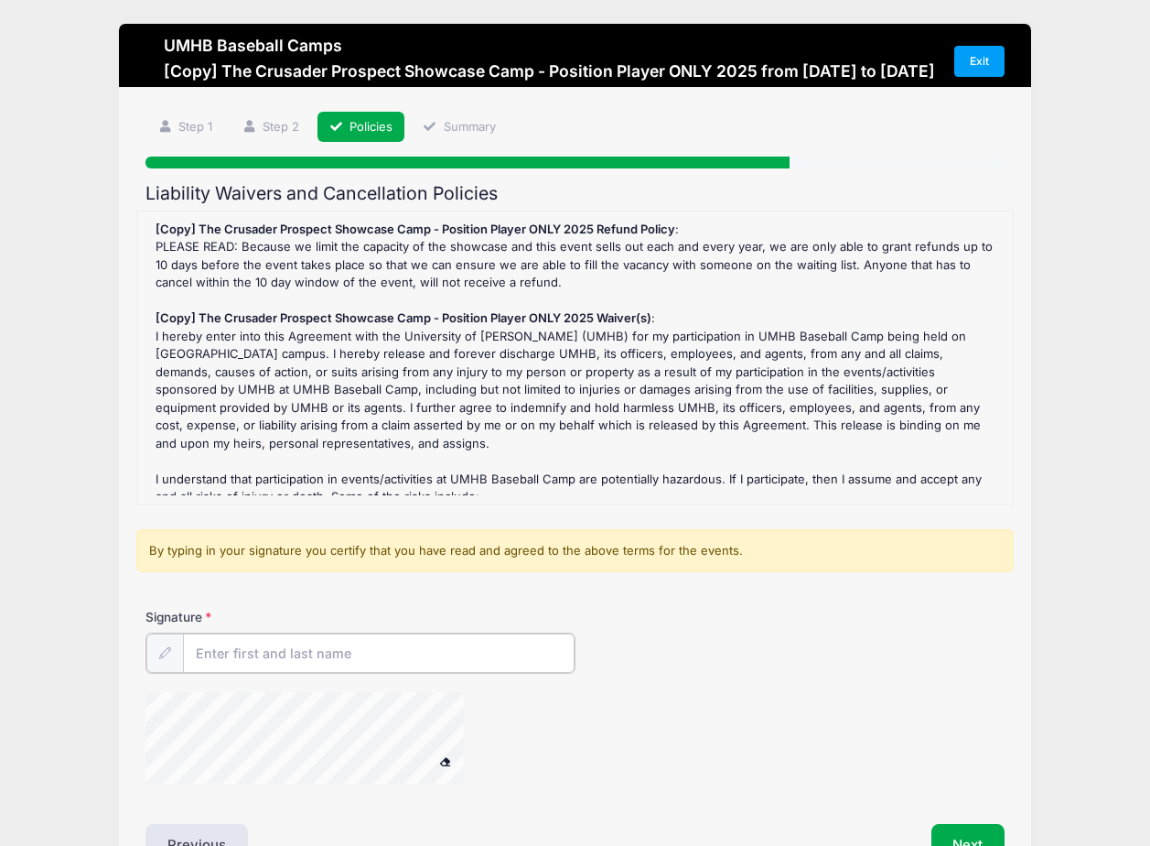
click at [219, 667] on input "Signature" at bounding box center [379, 652] width 392 height 39
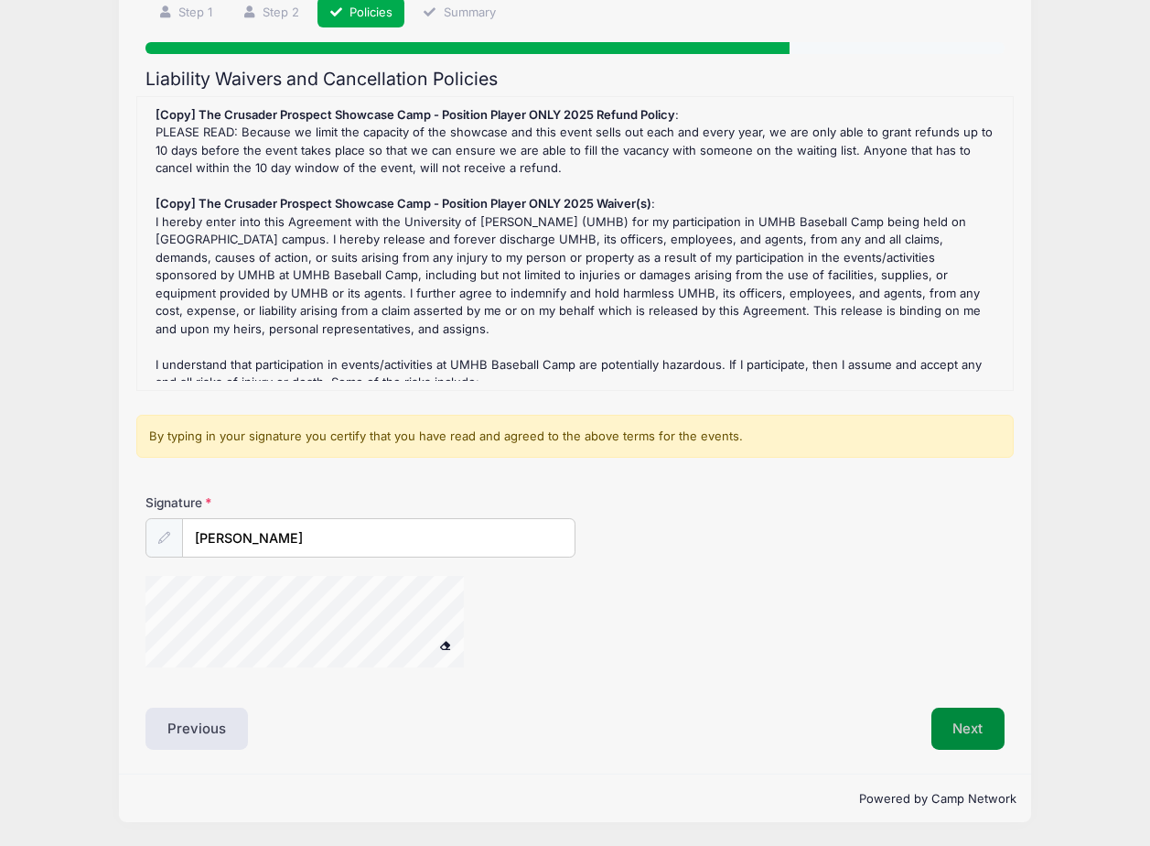
scroll to position [133, 0]
click at [966, 718] on button "Next" at bounding box center [969, 728] width 74 height 42
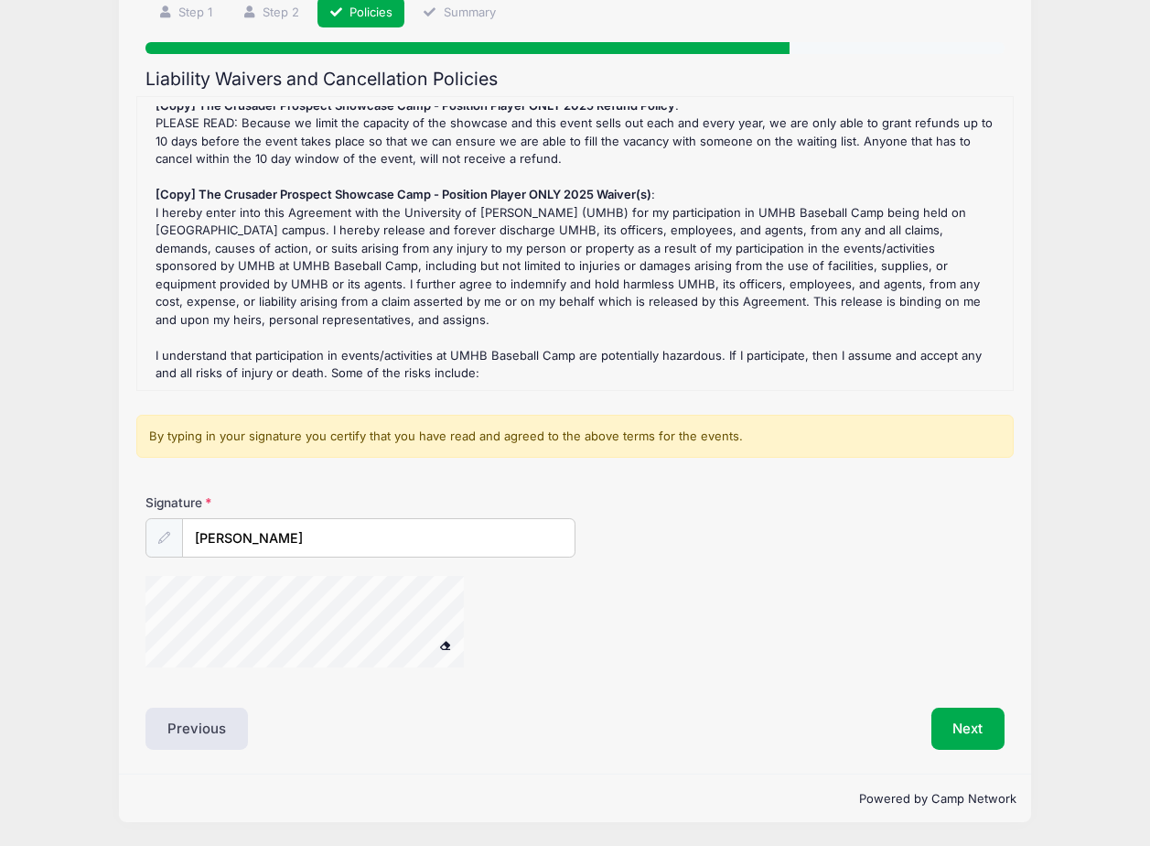
scroll to position [0, 0]
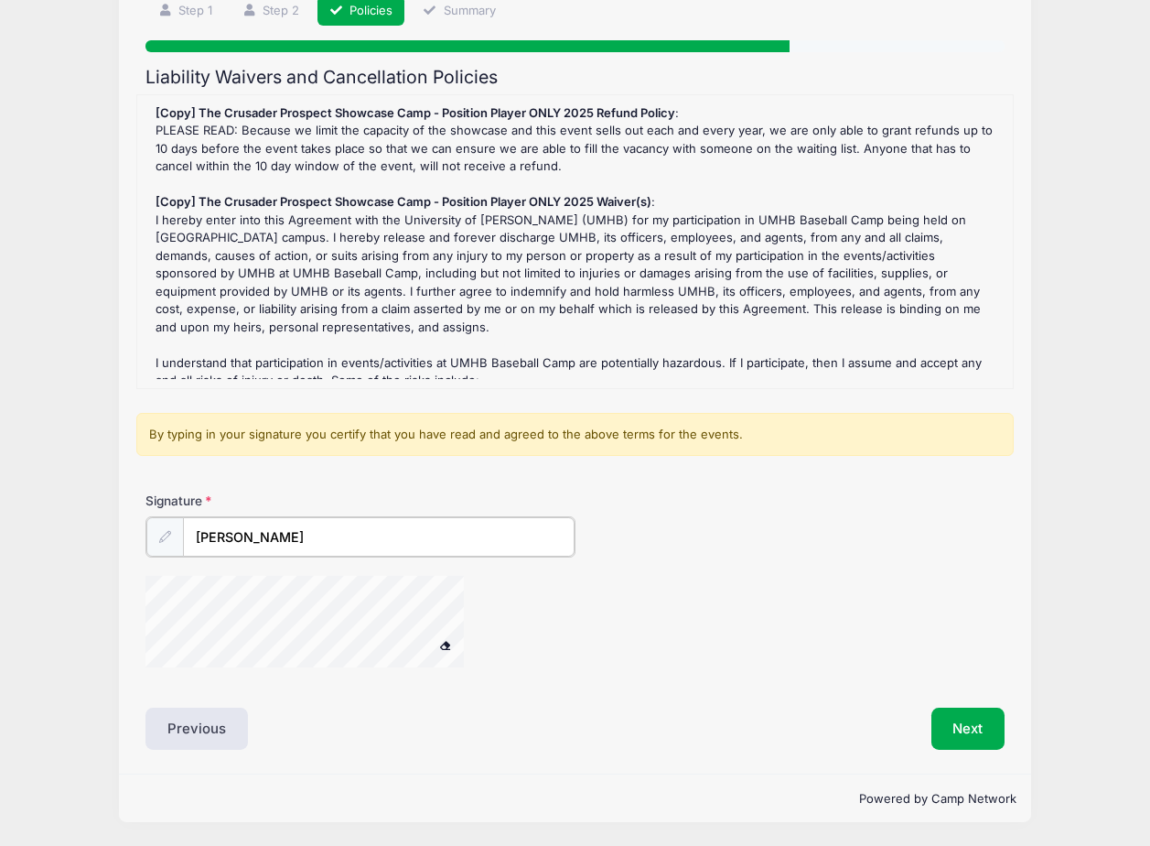
drag, startPoint x: 253, startPoint y: 538, endPoint x: 177, endPoint y: 541, distance: 76.0
click at [177, 541] on div "Christine Castellano" at bounding box center [361, 536] width 430 height 41
type input "[PERSON_NAME]"
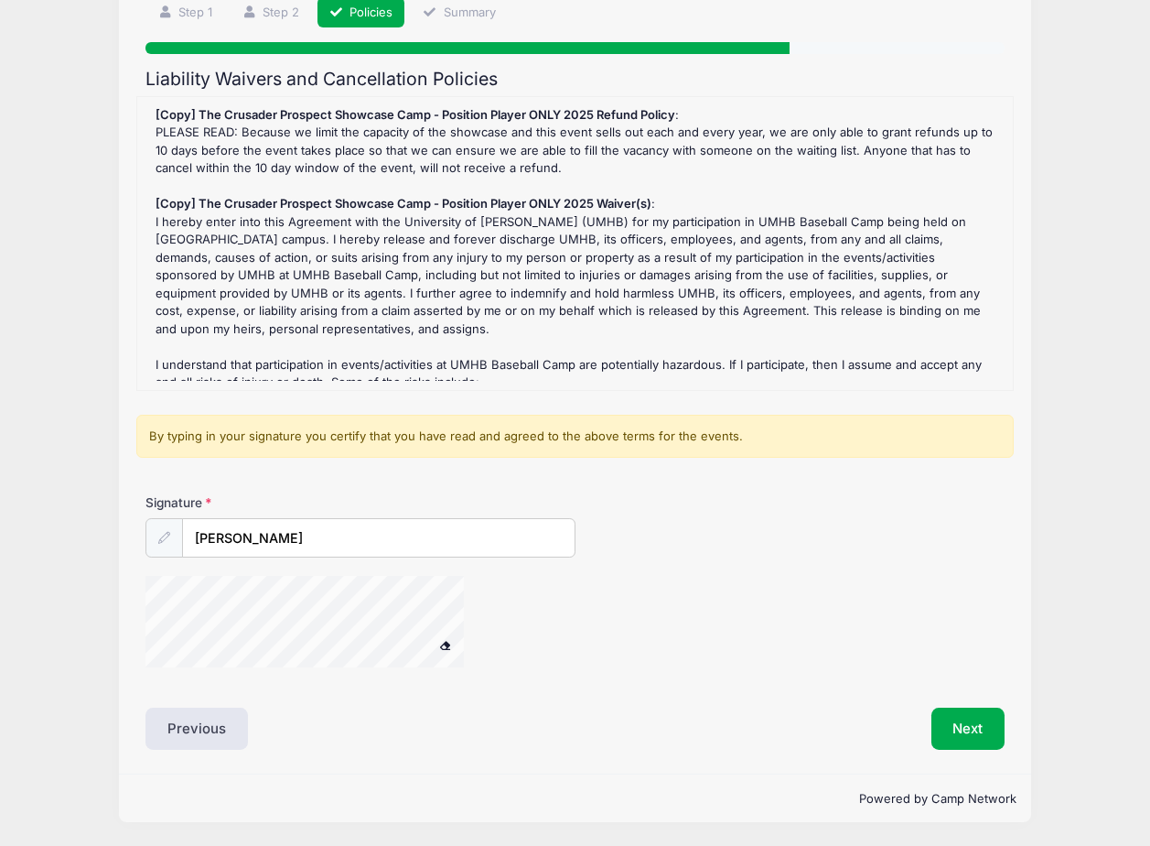
drag, startPoint x: 475, startPoint y: 610, endPoint x: 470, endPoint y: 654, distance: 45.2
click at [470, 654] on div at bounding box center [329, 624] width 366 height 97
drag, startPoint x: 470, startPoint y: 654, endPoint x: 940, endPoint y: 657, distance: 470.4
click at [940, 657] on div at bounding box center [575, 624] width 859 height 97
click at [954, 723] on button "Next" at bounding box center [969, 728] width 74 height 42
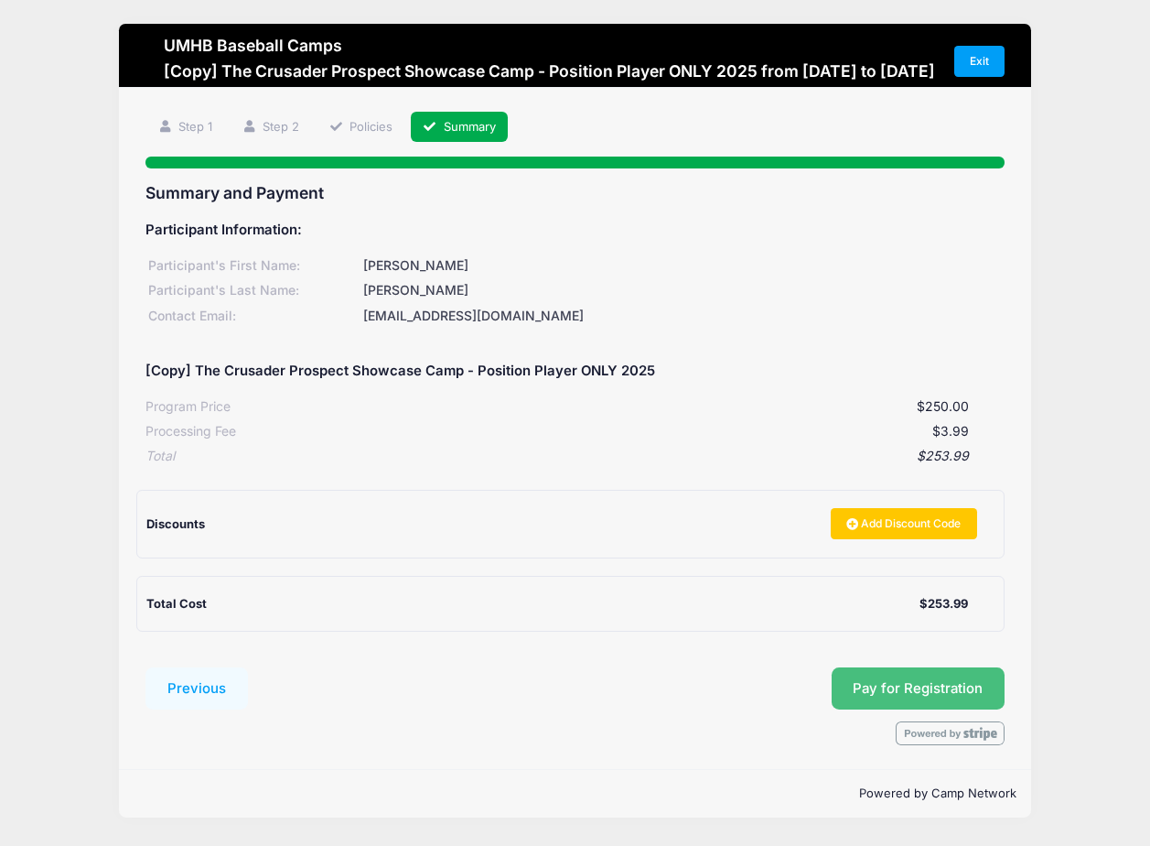
click at [880, 709] on button "Pay for Registration" at bounding box center [919, 688] width 174 height 42
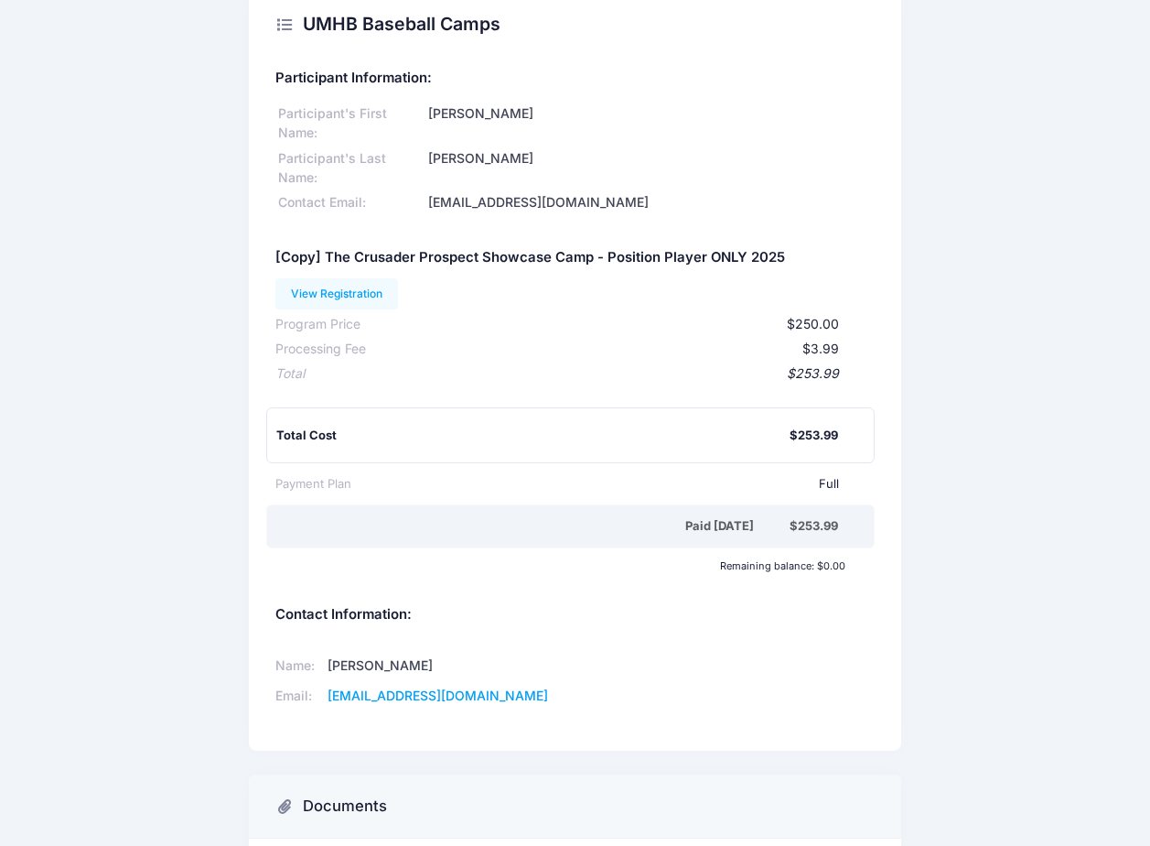
scroll to position [23, 0]
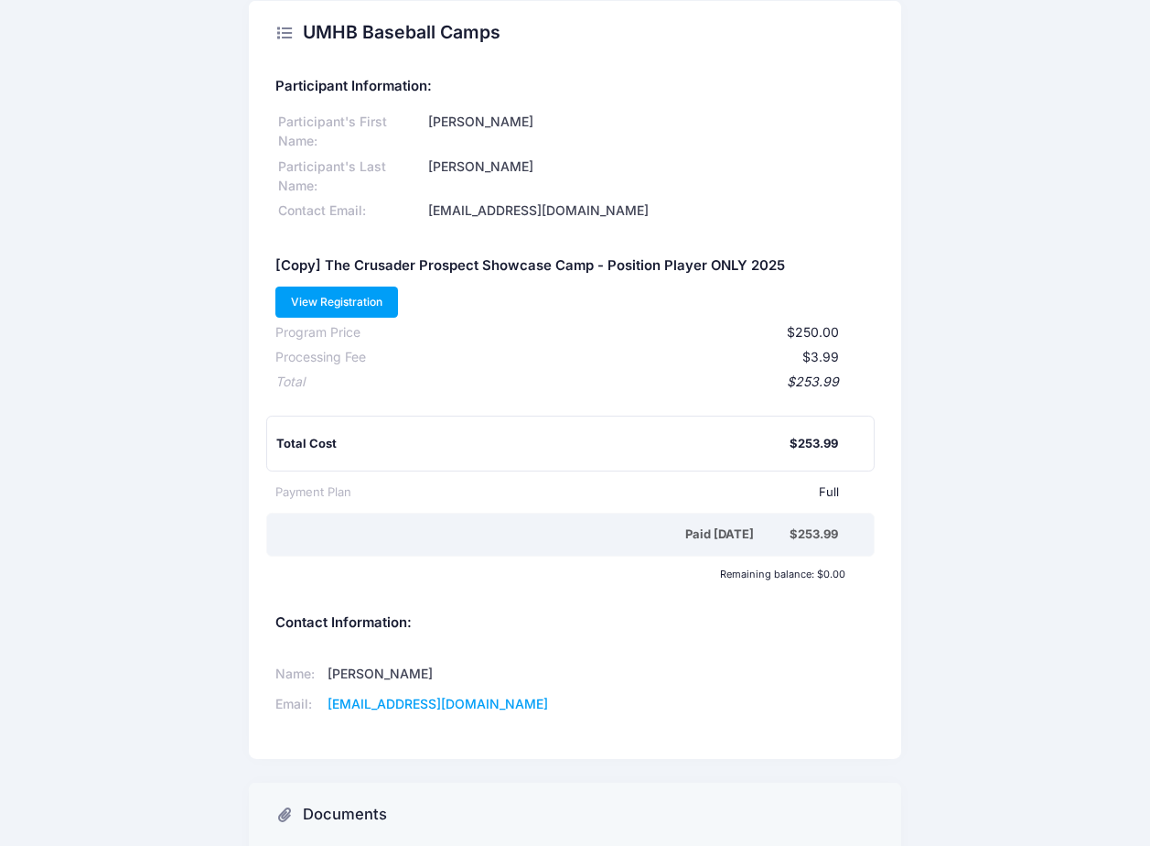
click at [369, 302] on link "View Registration" at bounding box center [337, 301] width 124 height 31
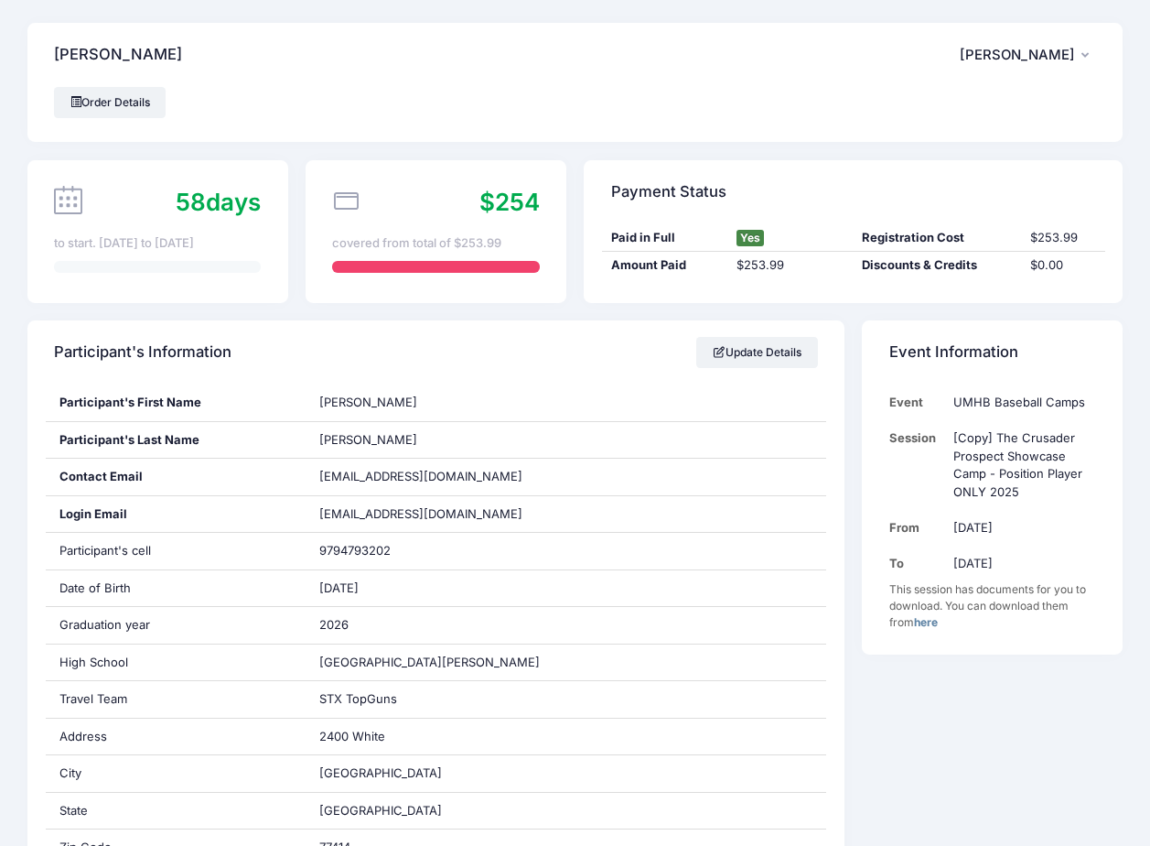
click at [1060, 59] on span "[PERSON_NAME]" at bounding box center [1017, 55] width 115 height 16
click at [961, 102] on link "My Account" at bounding box center [982, 105] width 211 height 35
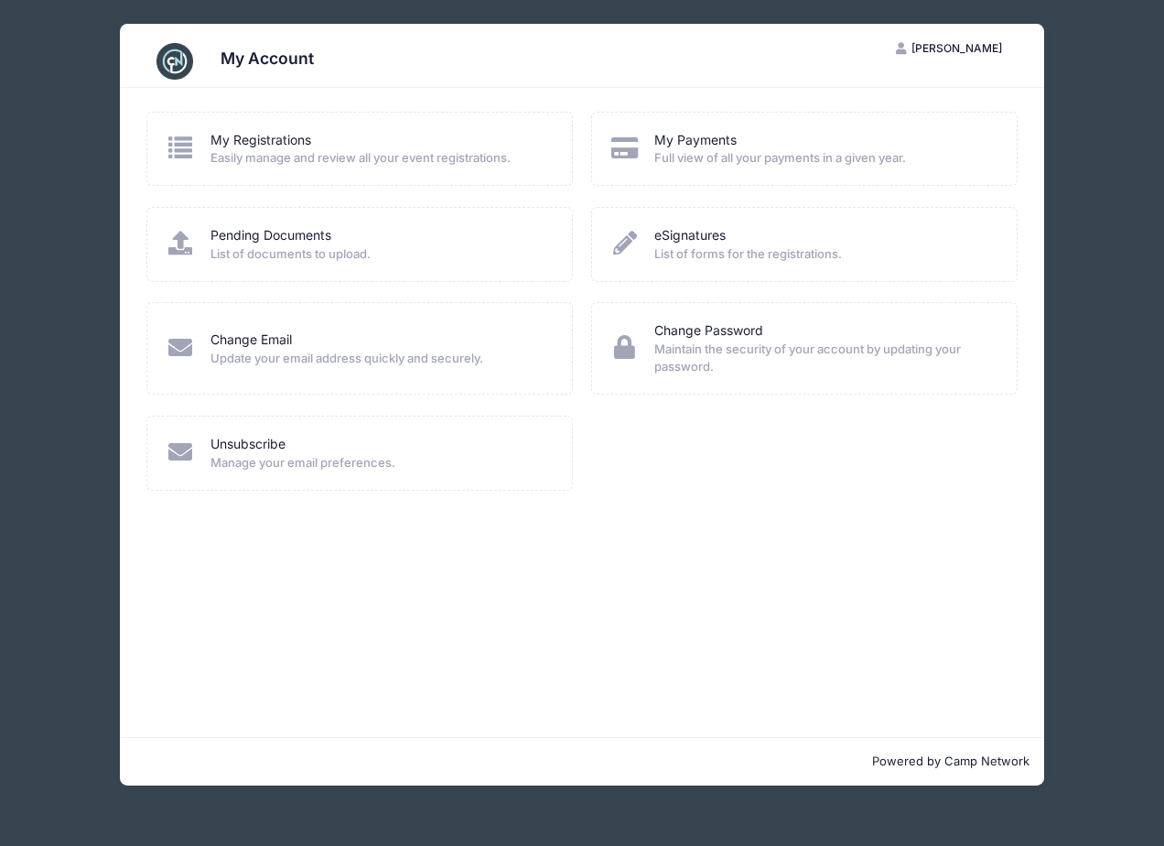
click at [970, 51] on span "[PERSON_NAME]" at bounding box center [957, 48] width 91 height 14
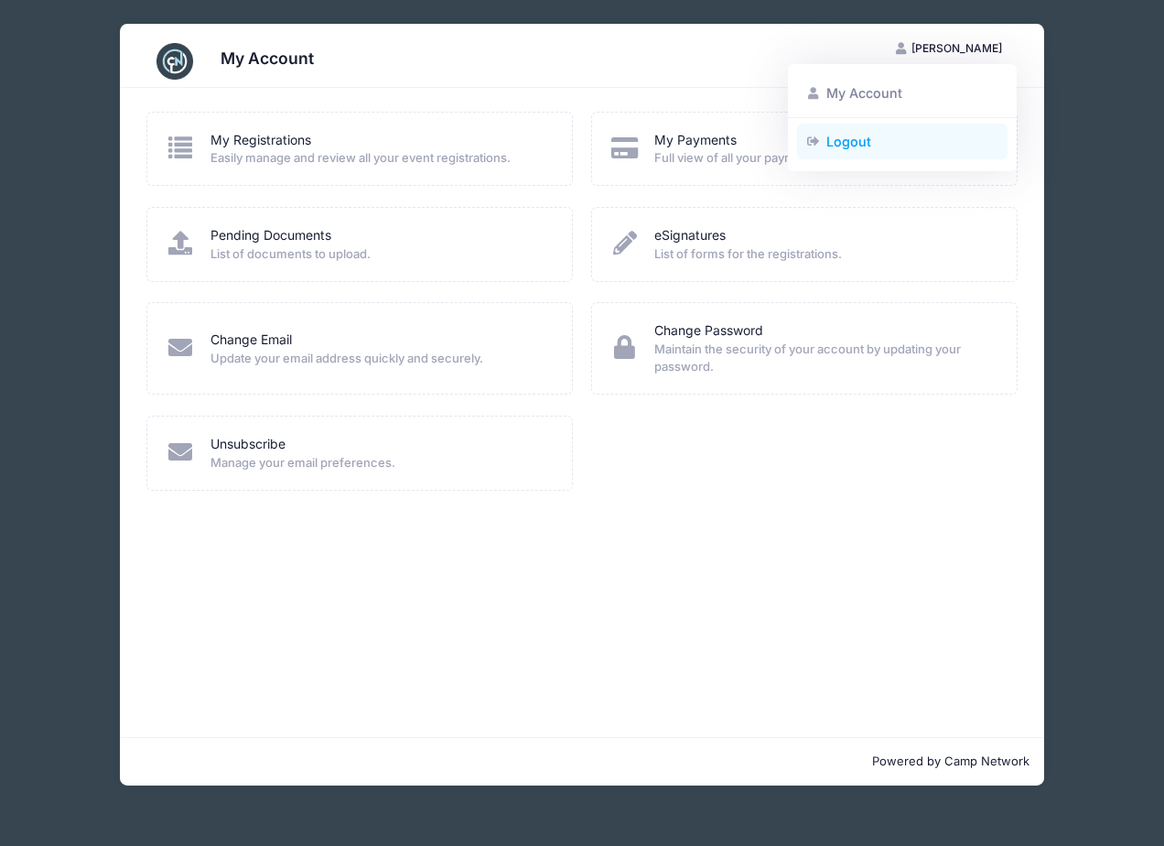
click at [853, 138] on link "Logout" at bounding box center [902, 141] width 211 height 35
